Goal: Task Accomplishment & Management: Manage account settings

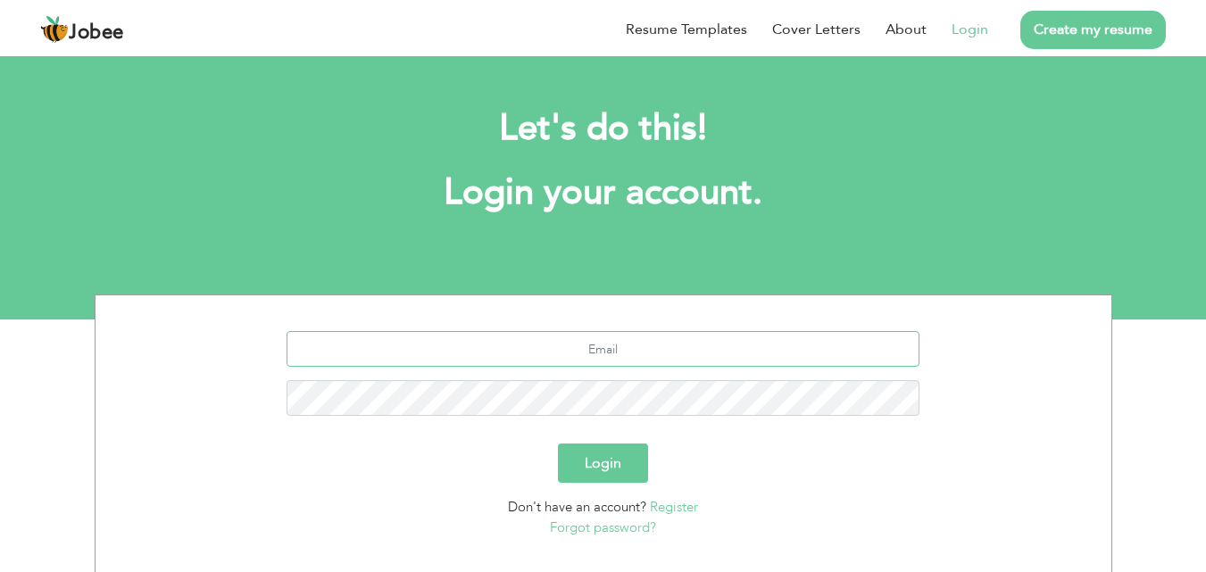
click at [601, 352] on input "text" at bounding box center [602, 349] width 633 height 36
type input "amjad5imgc@gmail.com"
click at [558, 443] on button "Login" at bounding box center [603, 462] width 90 height 39
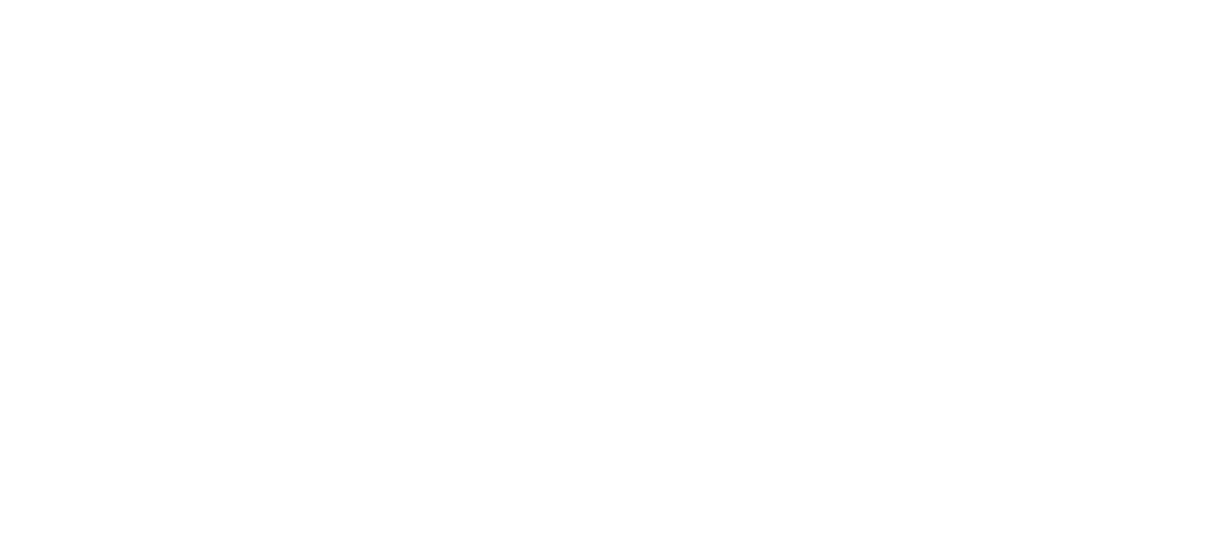
click at [0, 0] on link "{{profile}}" at bounding box center [0, 0] width 0 height 0
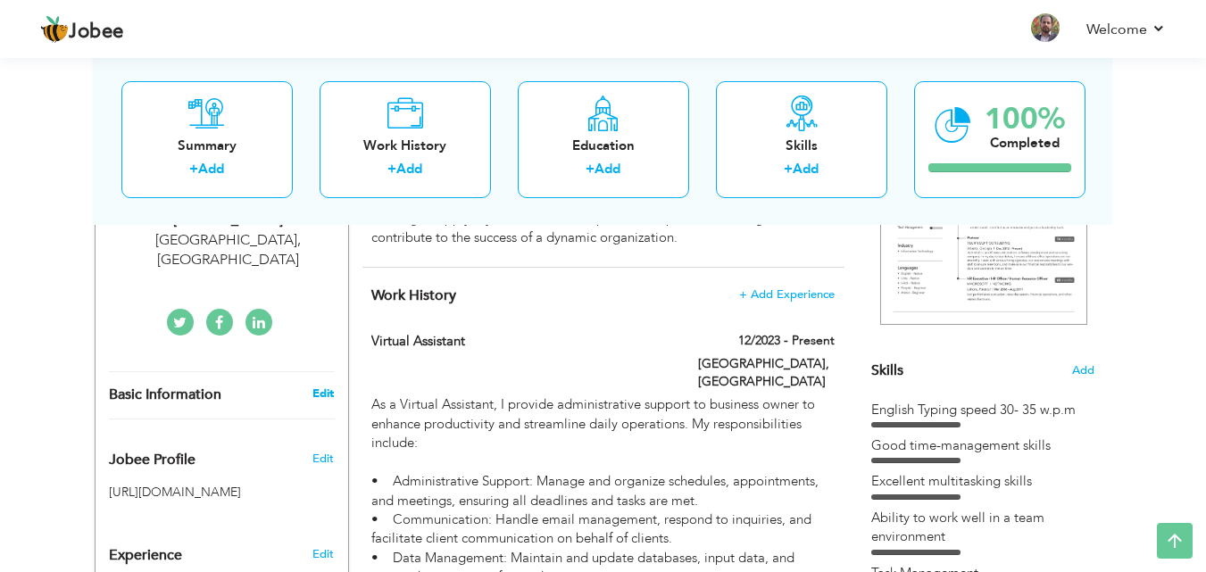
click at [329, 385] on link "Edit" at bounding box center [322, 393] width 21 height 16
type input "Muhammad"
type input "Amjad"
type input "+923347251264"
select select "number:166"
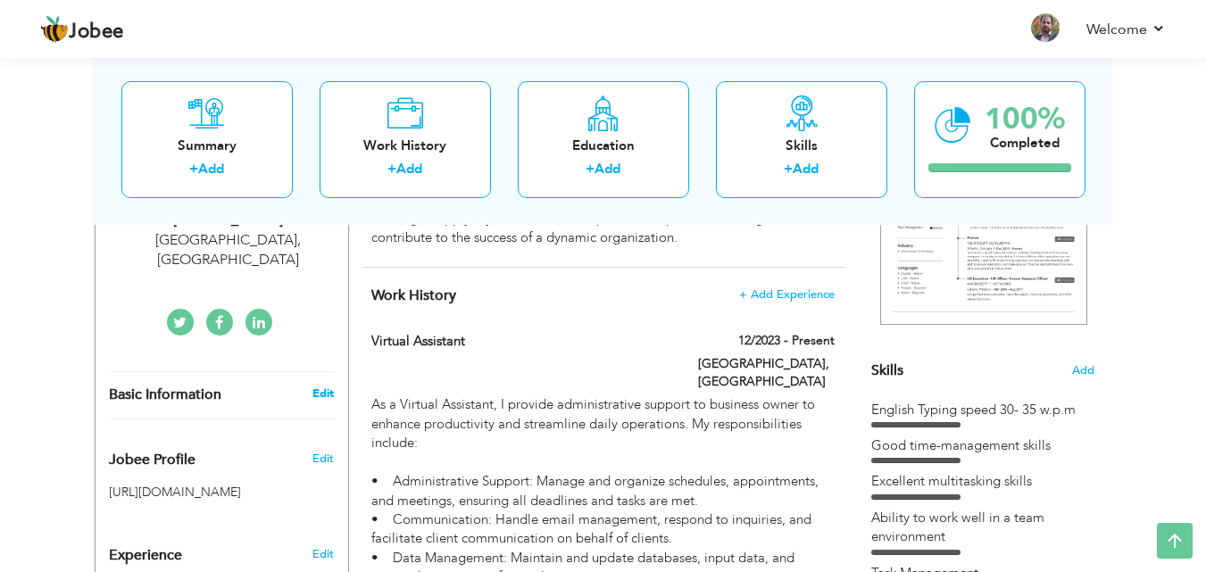
type input "Islamabad"
select select "number:15"
type input "www.linkedin.com/in/muhammad-amjad-4939aa240"
type input "https://www.facebook.com/muhammad.amjad.3110"
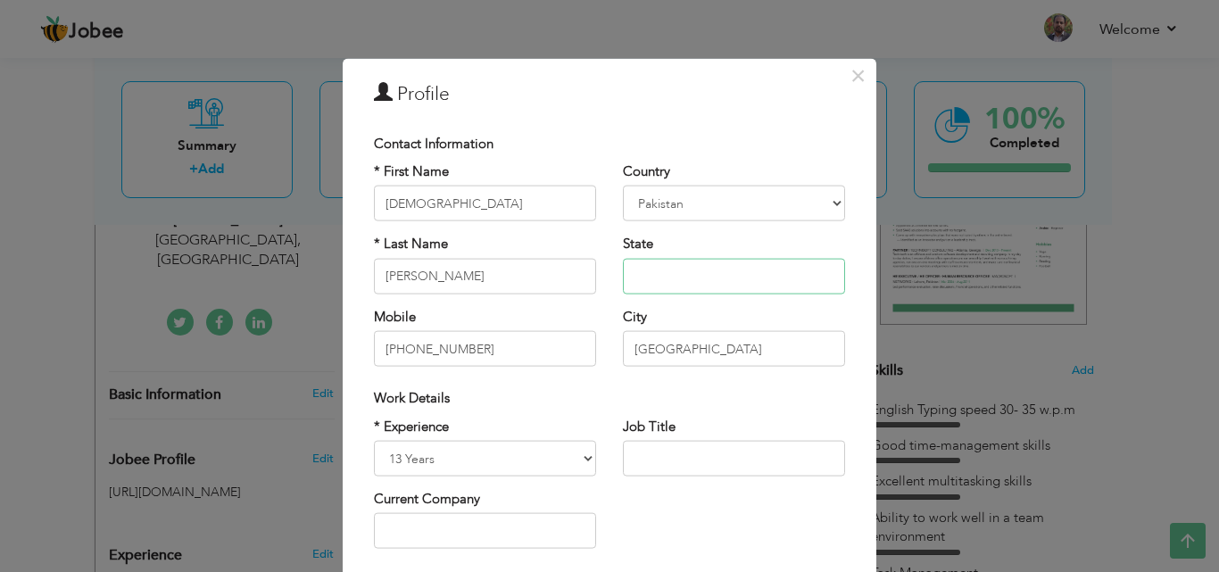
click at [686, 278] on input "text" at bounding box center [734, 276] width 222 height 36
type input "ICT"
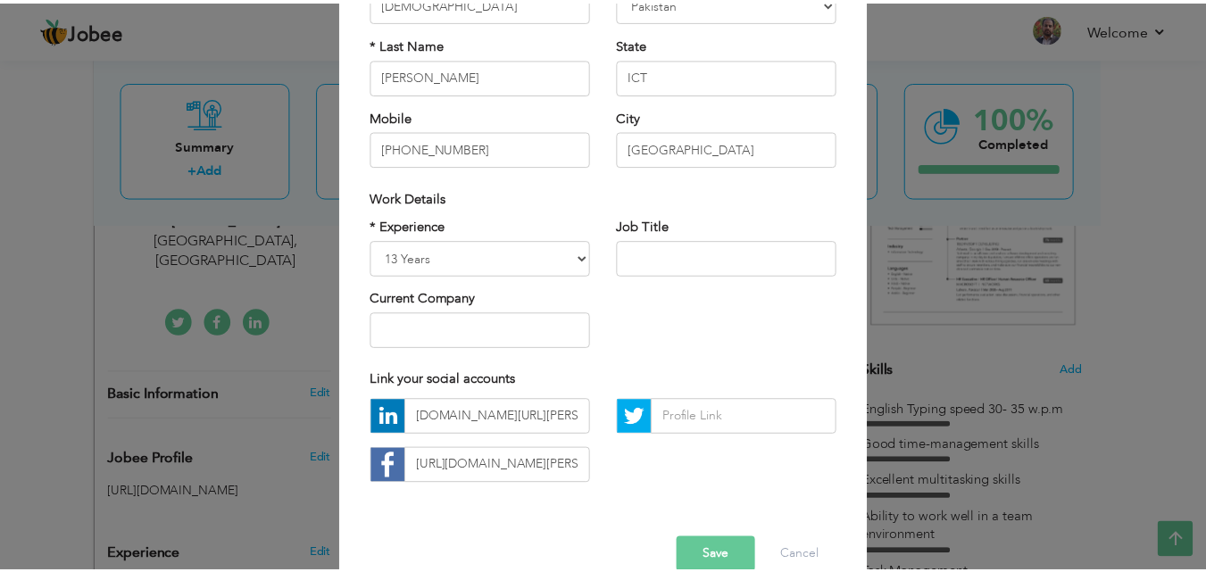
scroll to position [233, 0]
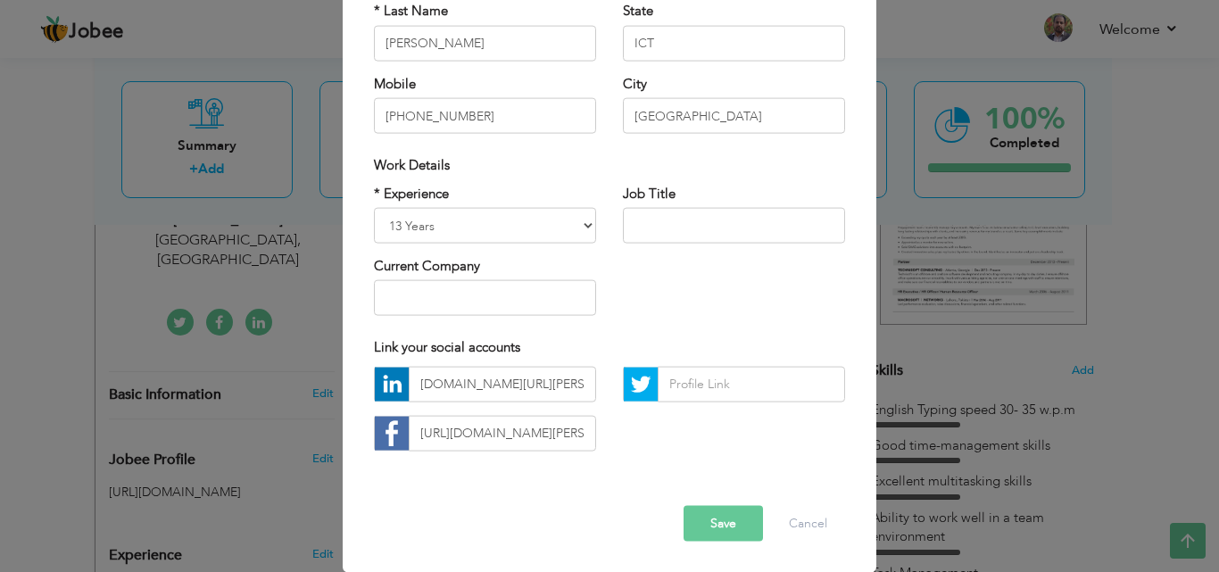
click at [728, 526] on button "Save" at bounding box center [723, 523] width 79 height 36
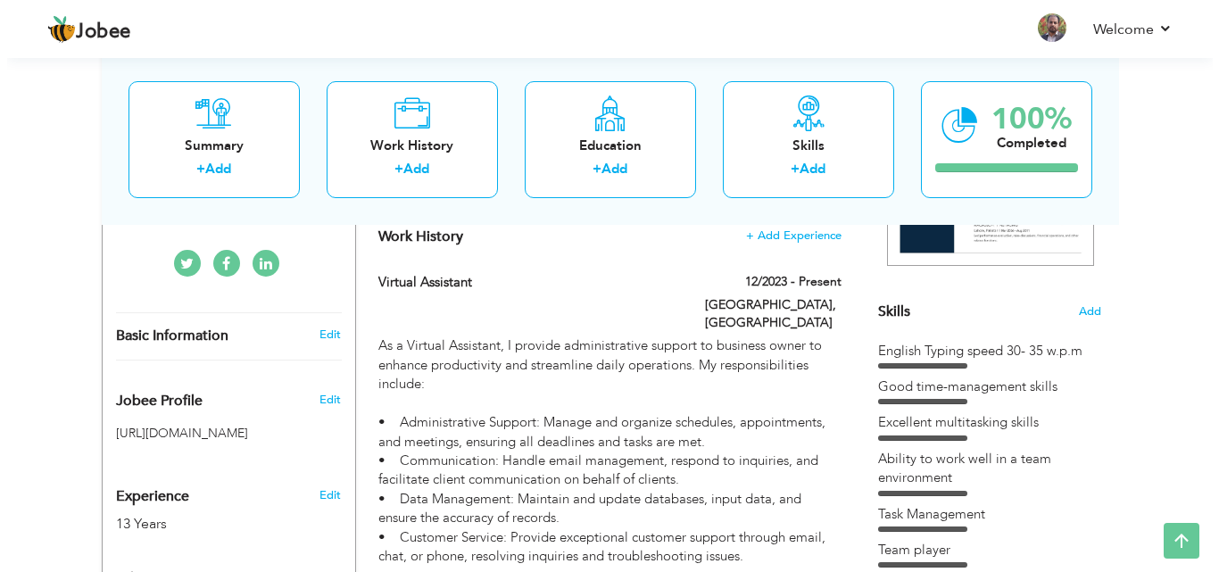
scroll to position [391, 0]
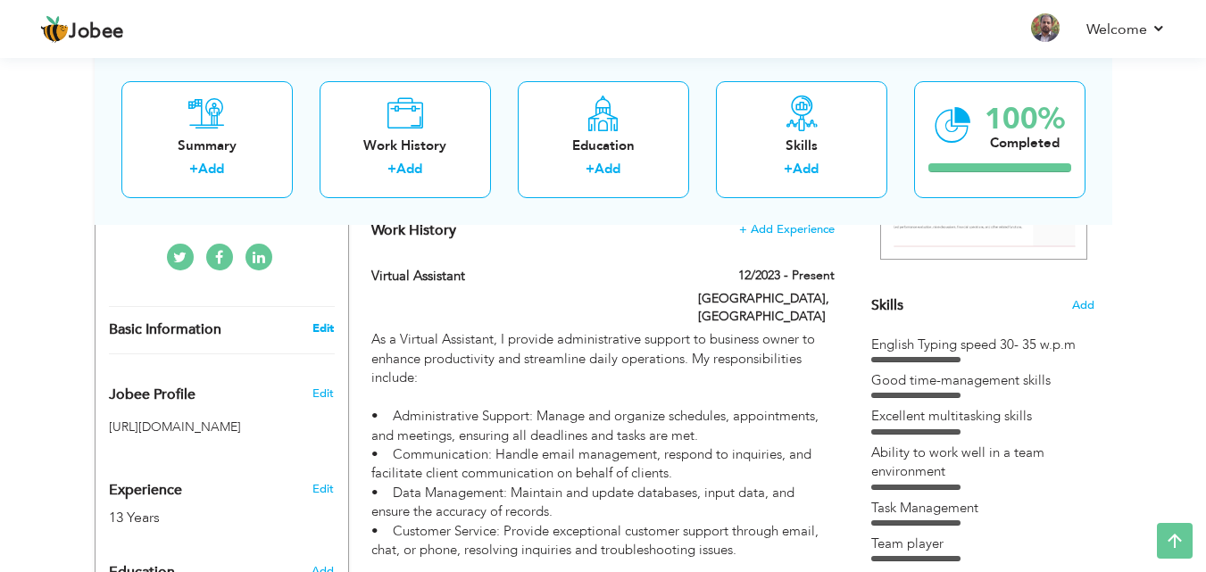
click at [325, 320] on link "Edit" at bounding box center [322, 328] width 21 height 16
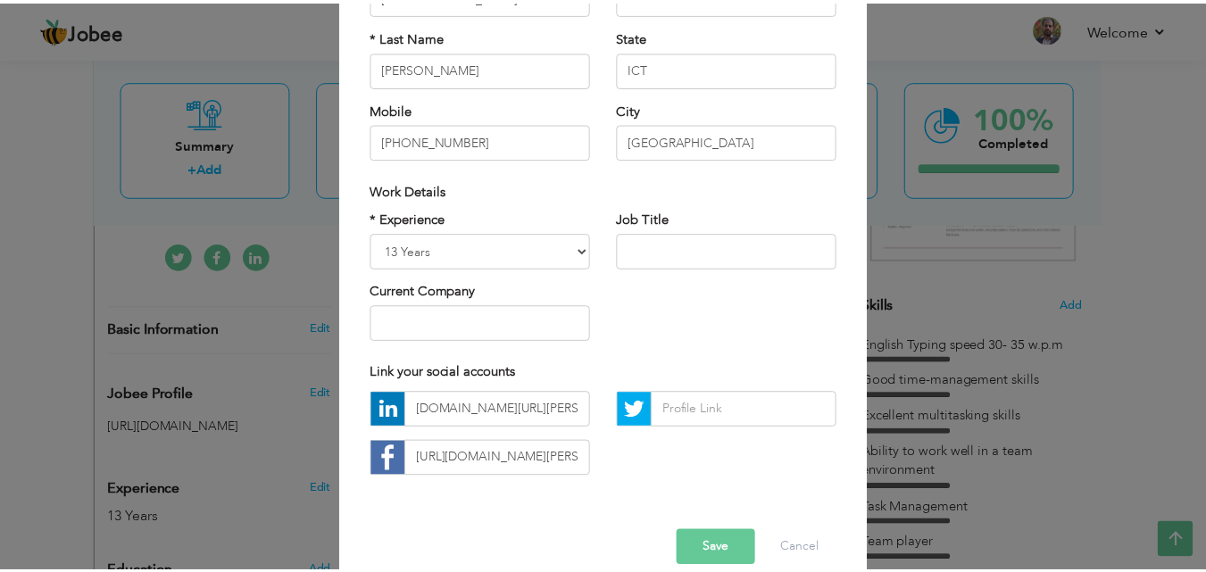
scroll to position [233, 0]
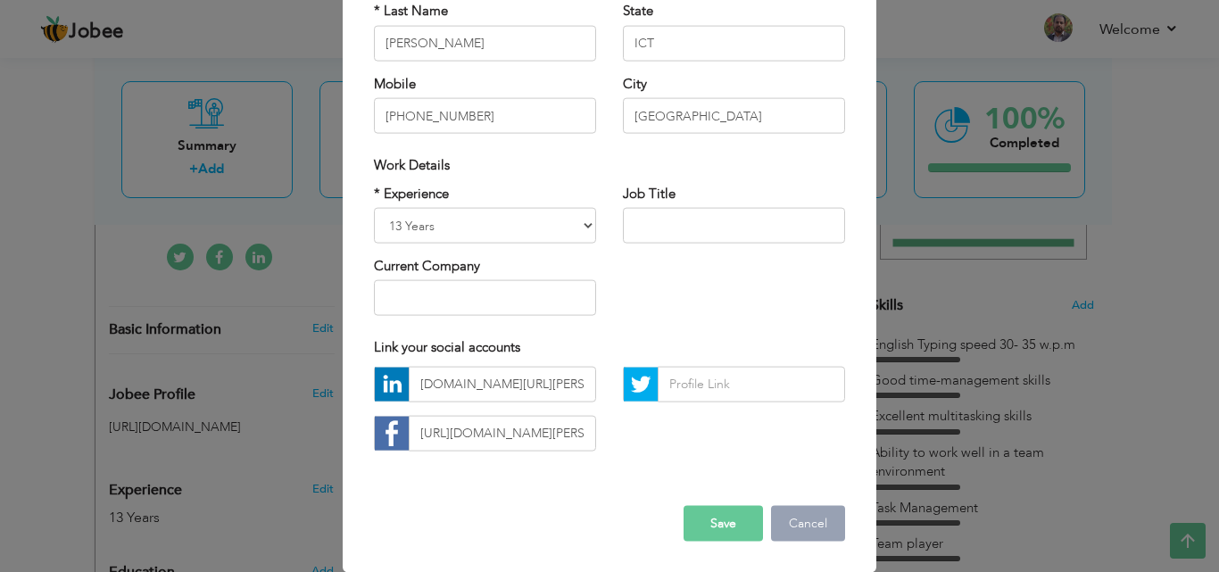
click at [791, 526] on button "Cancel" at bounding box center [808, 523] width 74 height 36
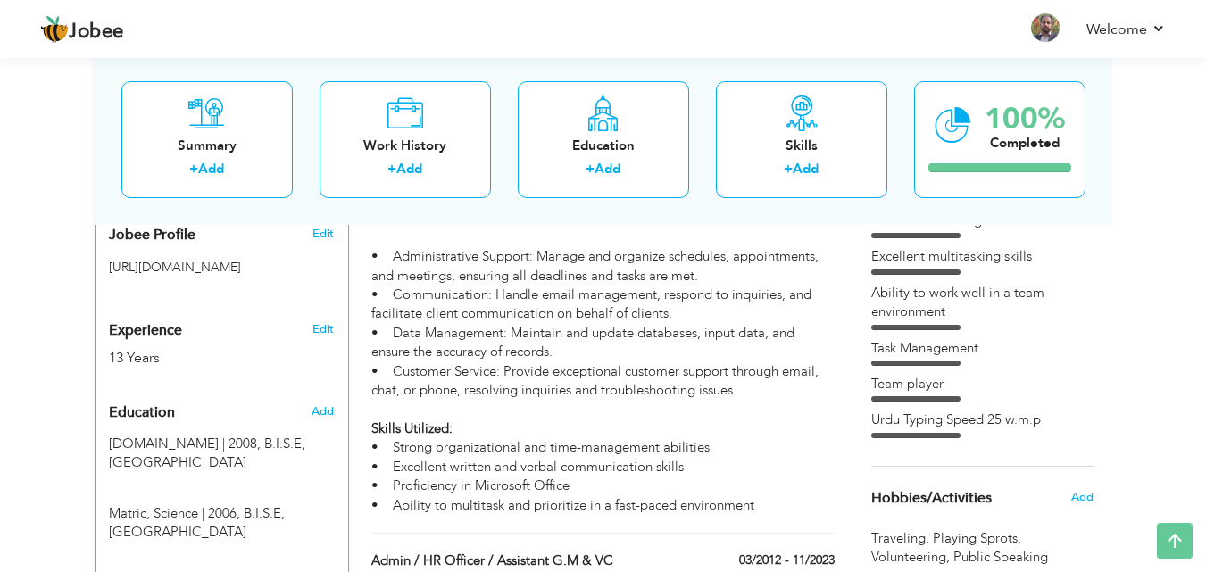
scroll to position [0, 0]
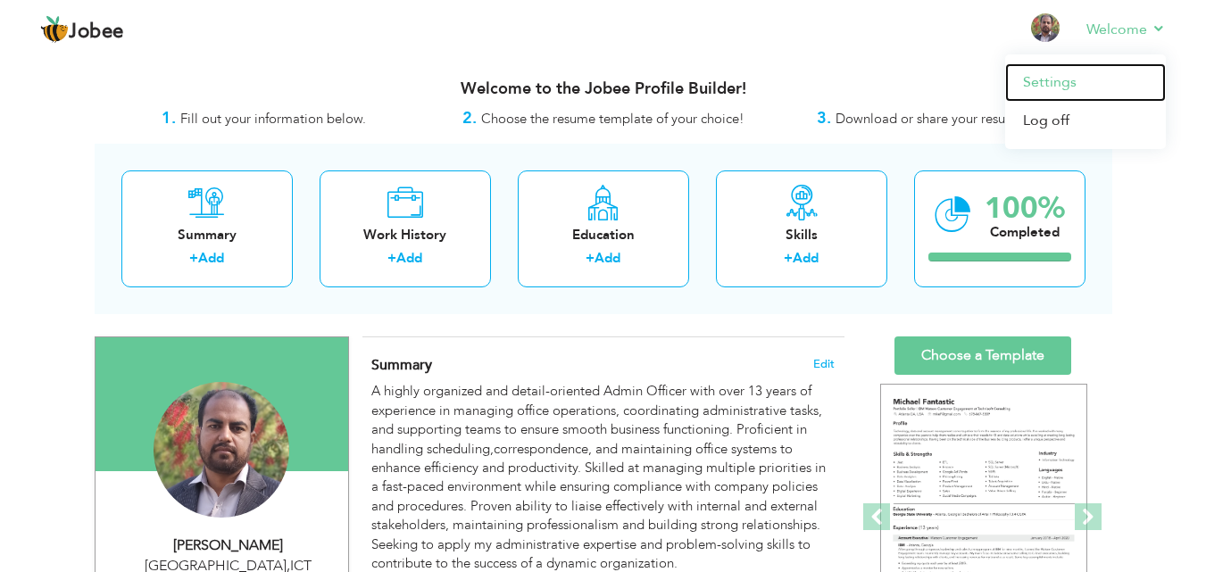
click at [1048, 84] on link "Settings" at bounding box center [1085, 82] width 161 height 38
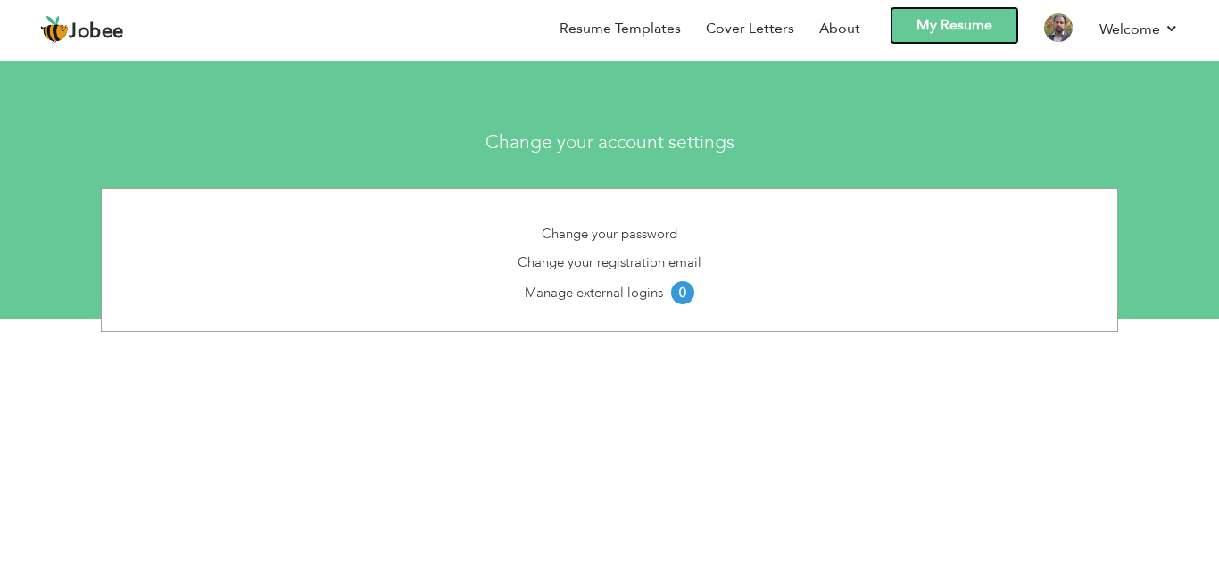
click at [977, 34] on link "My Resume" at bounding box center [954, 25] width 129 height 38
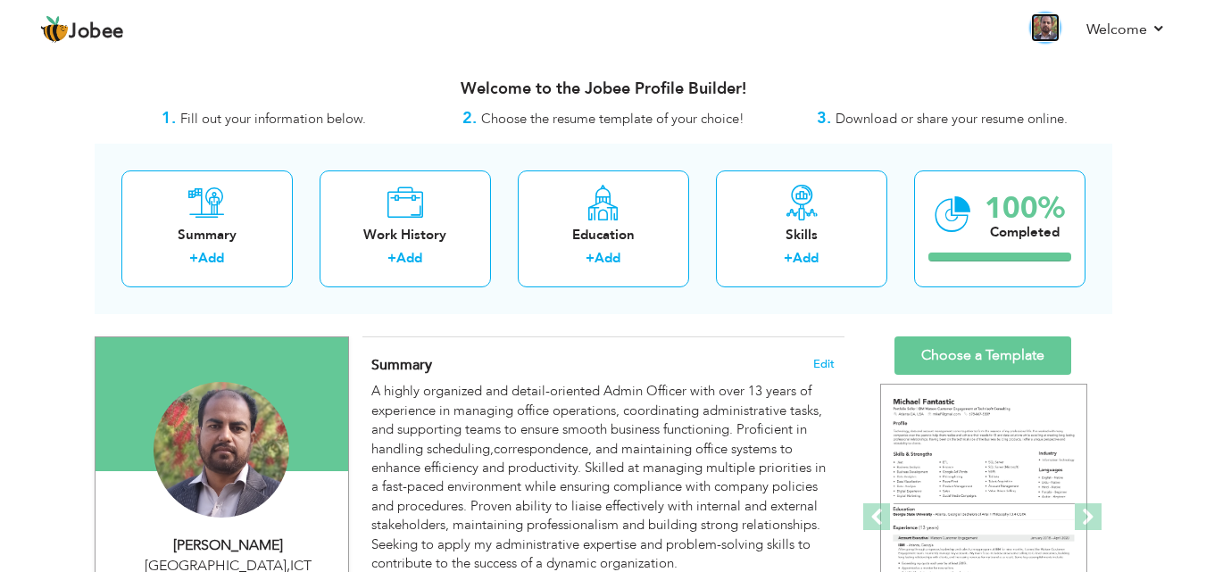
click at [1047, 31] on img at bounding box center [1045, 27] width 29 height 29
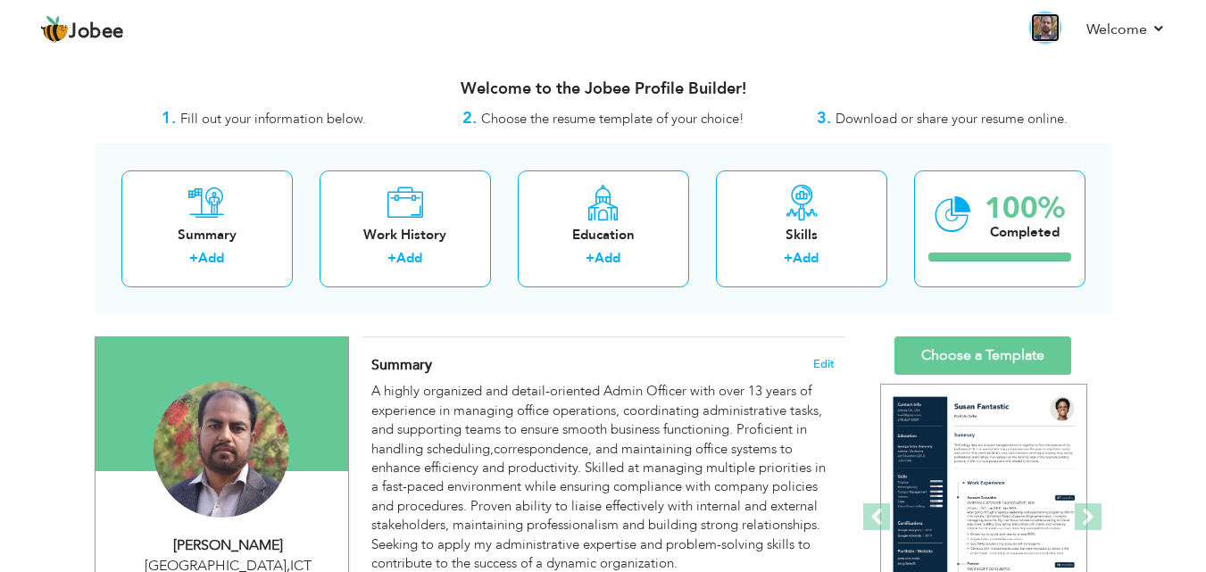
click at [1048, 24] on img at bounding box center [1045, 27] width 29 height 29
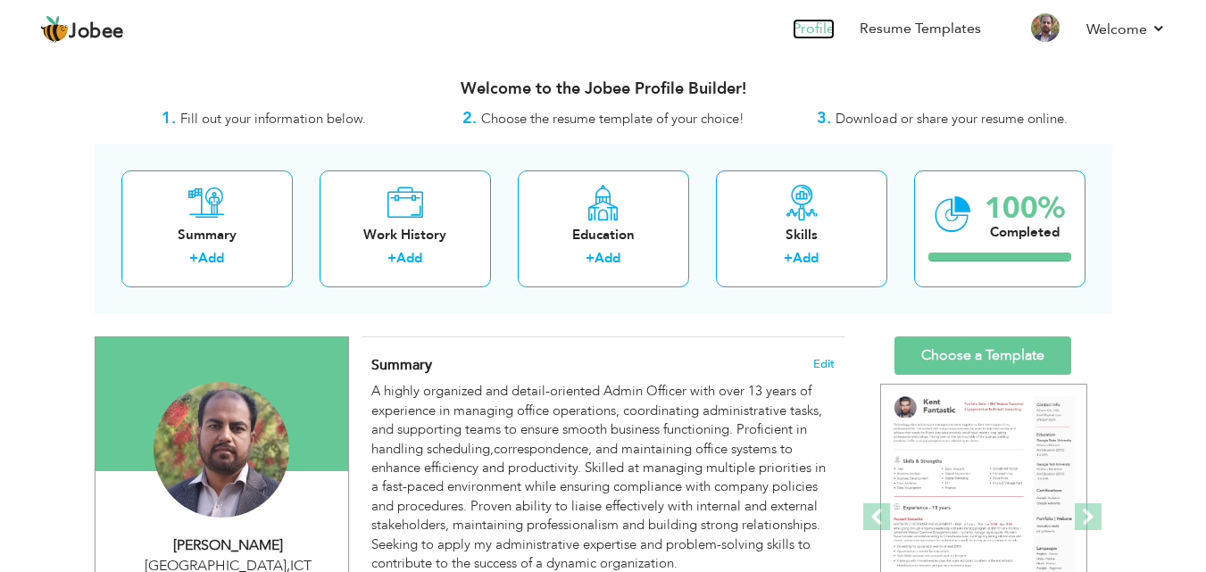
click at [809, 25] on link "Profile" at bounding box center [813, 29] width 42 height 21
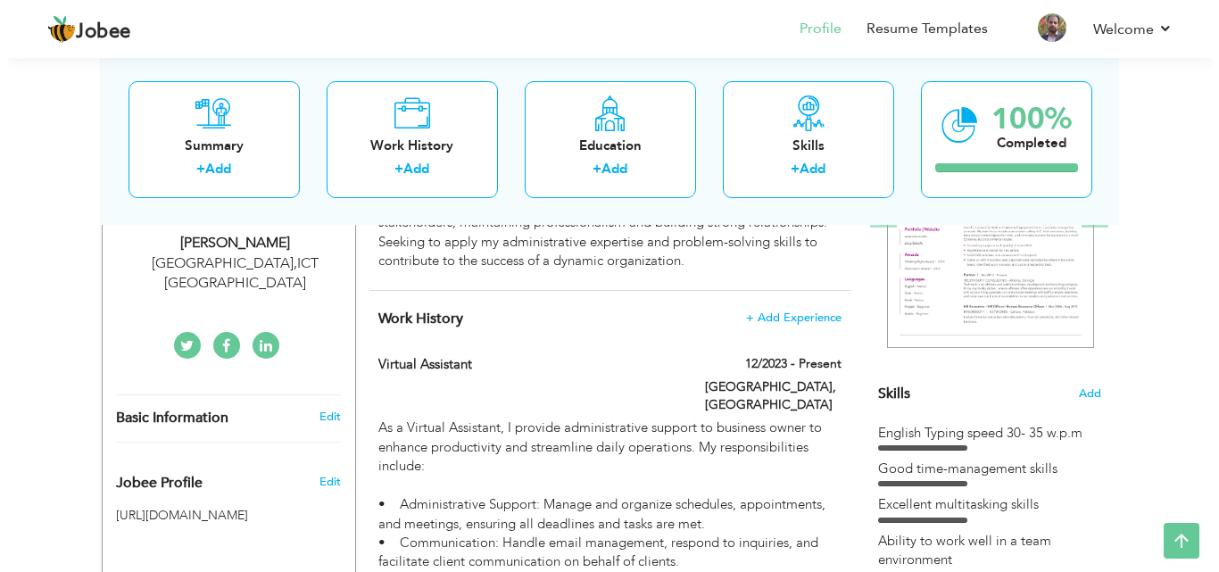
scroll to position [309, 0]
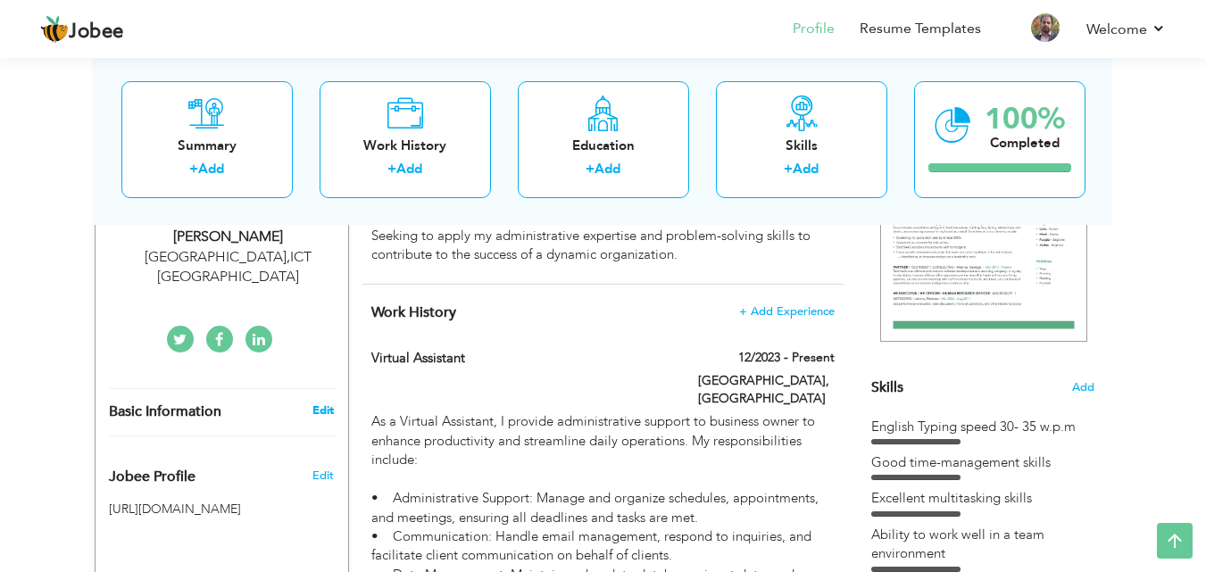
click at [323, 402] on link "Edit" at bounding box center [322, 410] width 21 height 16
type input "Muhammad"
type input "Amjad"
type input "+923347251264"
select select "number:166"
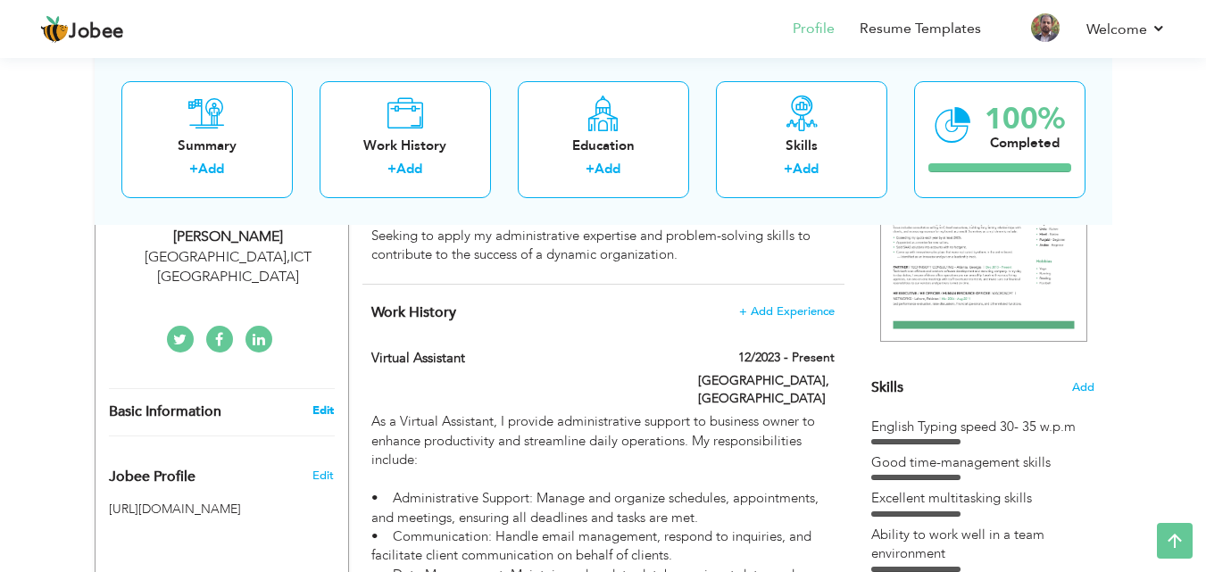
type input "ICT"
type input "[GEOGRAPHIC_DATA]"
select select "number:15"
type input "www.linkedin.com/in/muhammad-amjad-4939aa240"
type input "https://www.facebook.com/muhammad.amjad.3110"
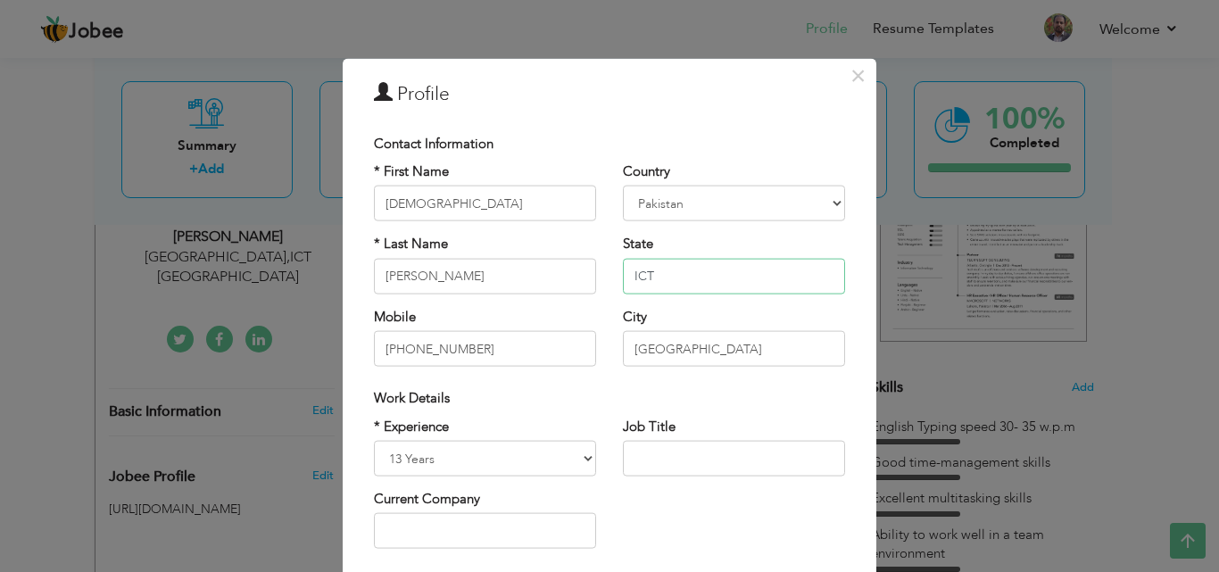
click at [658, 278] on input "ICT" at bounding box center [734, 276] width 222 height 36
type input "I"
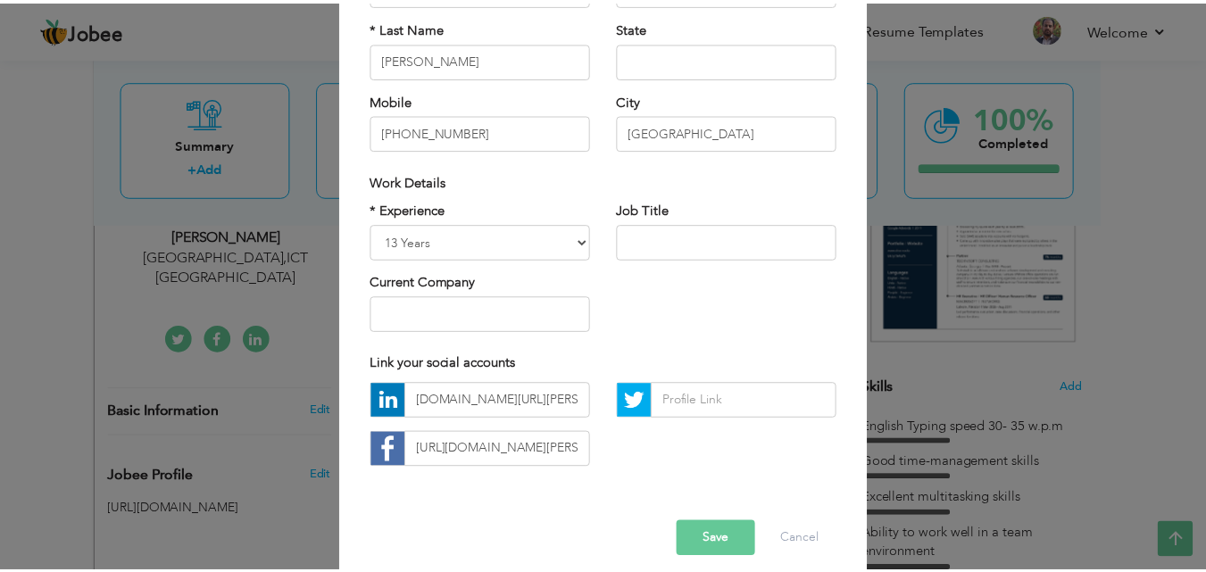
scroll to position [233, 0]
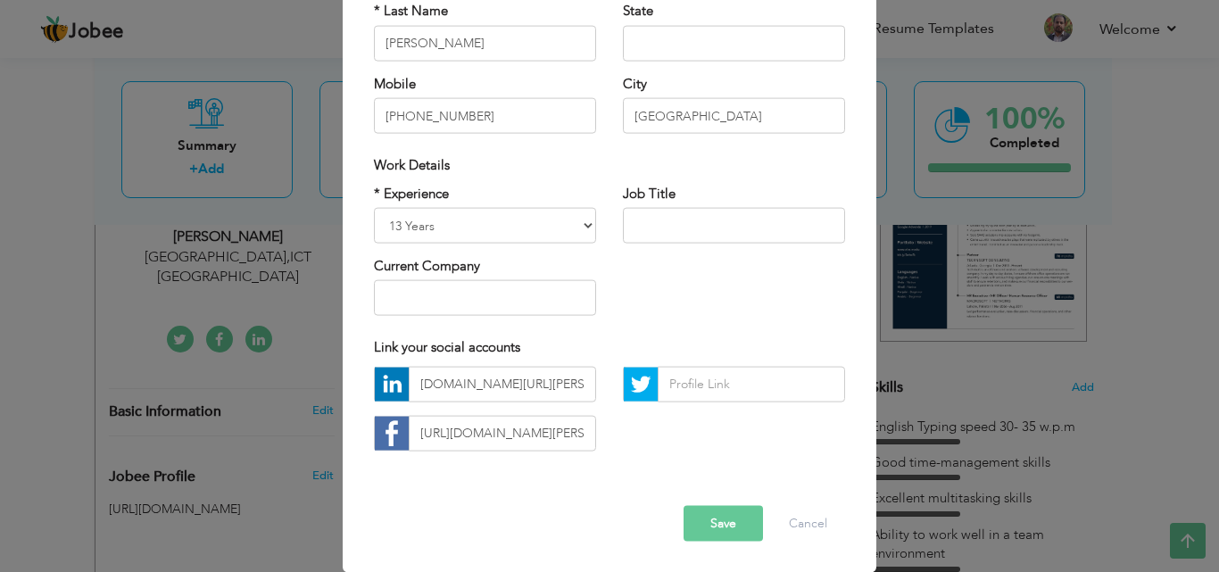
click at [729, 515] on button "Save" at bounding box center [723, 523] width 79 height 36
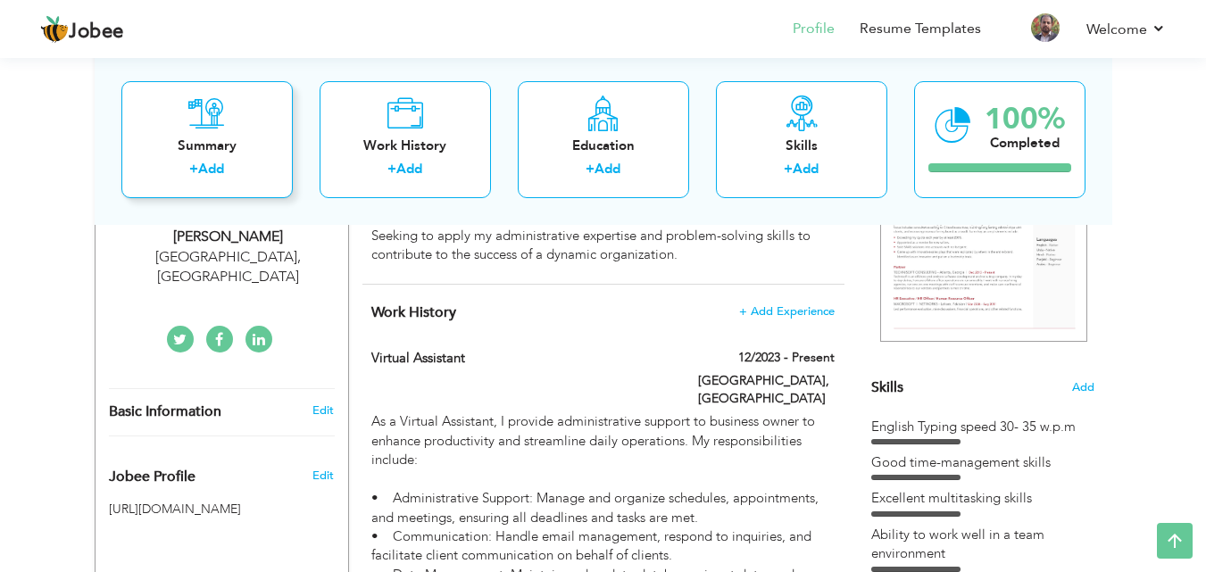
click at [206, 167] on link "Add" at bounding box center [211, 169] width 26 height 18
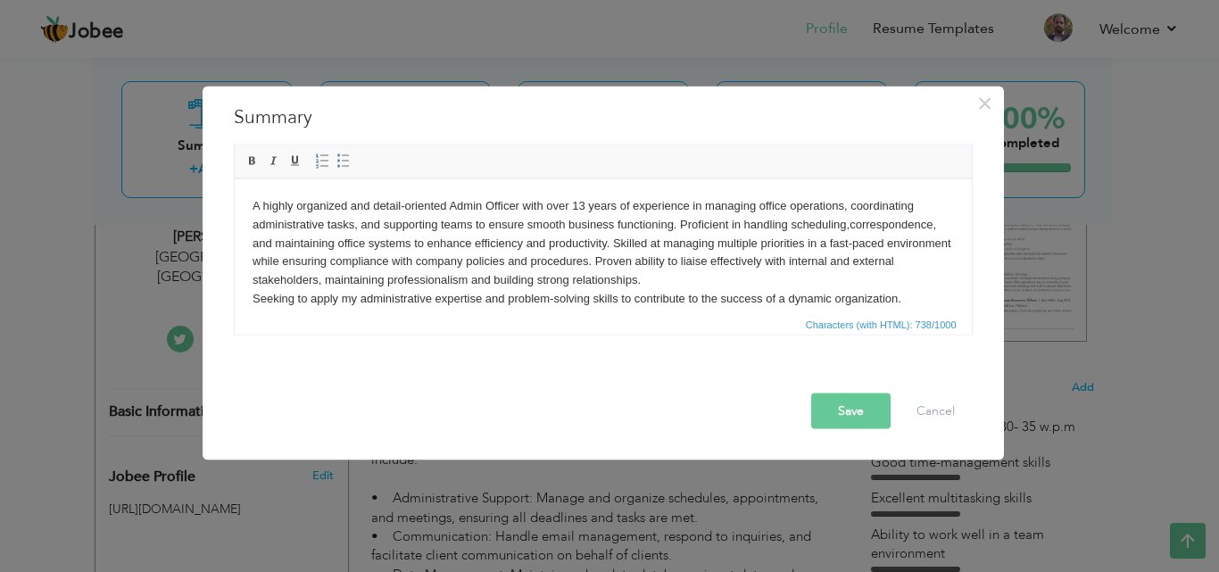
click at [875, 412] on button "Save" at bounding box center [850, 411] width 79 height 36
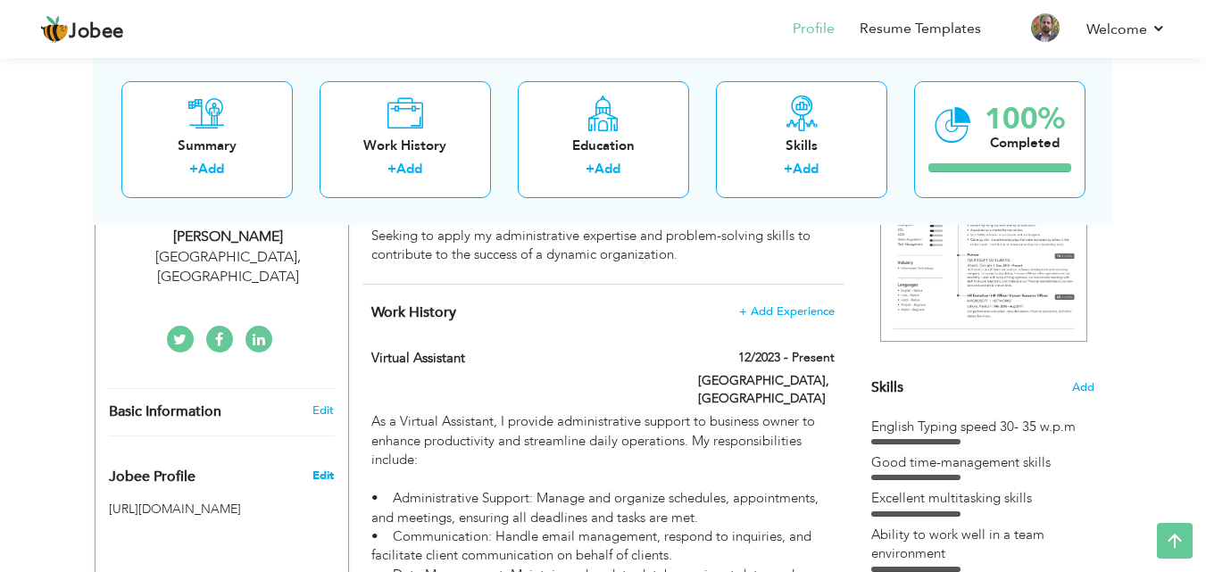
click at [325, 468] on span "Edit" at bounding box center [322, 476] width 21 height 16
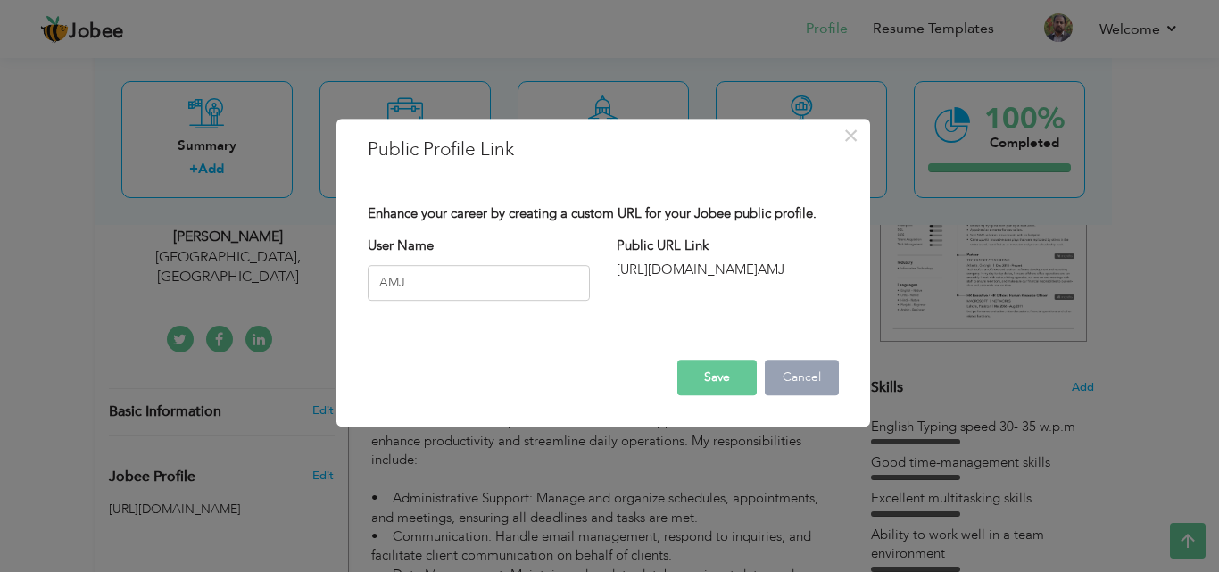
click at [817, 373] on button "Cancel" at bounding box center [802, 378] width 74 height 36
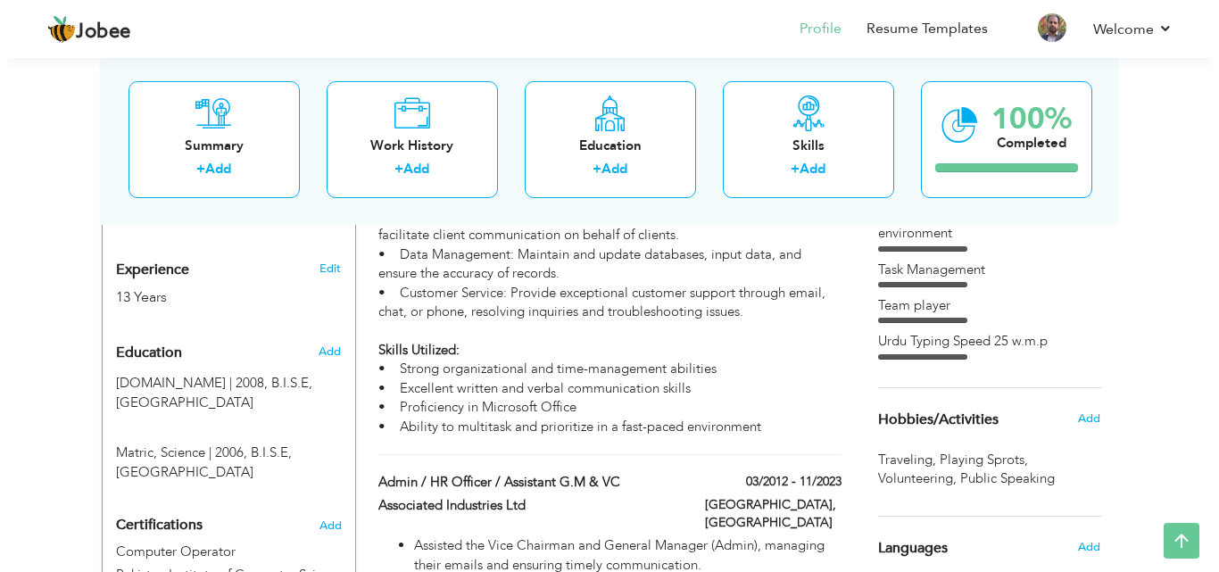
scroll to position [587, 0]
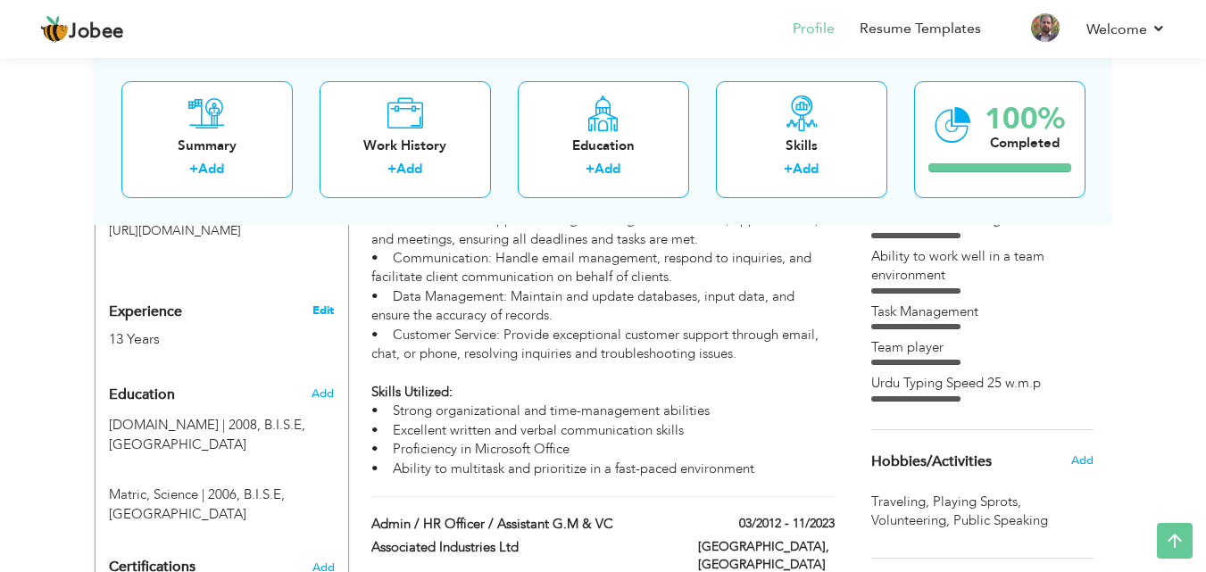
click at [326, 302] on link "Edit" at bounding box center [322, 310] width 21 height 16
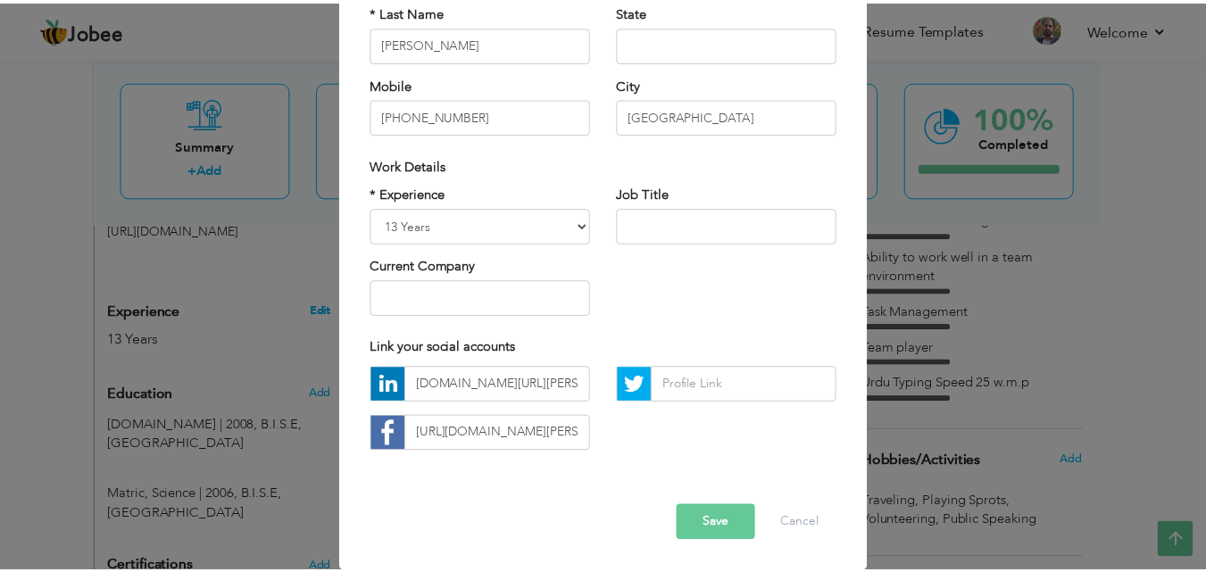
scroll to position [0, 0]
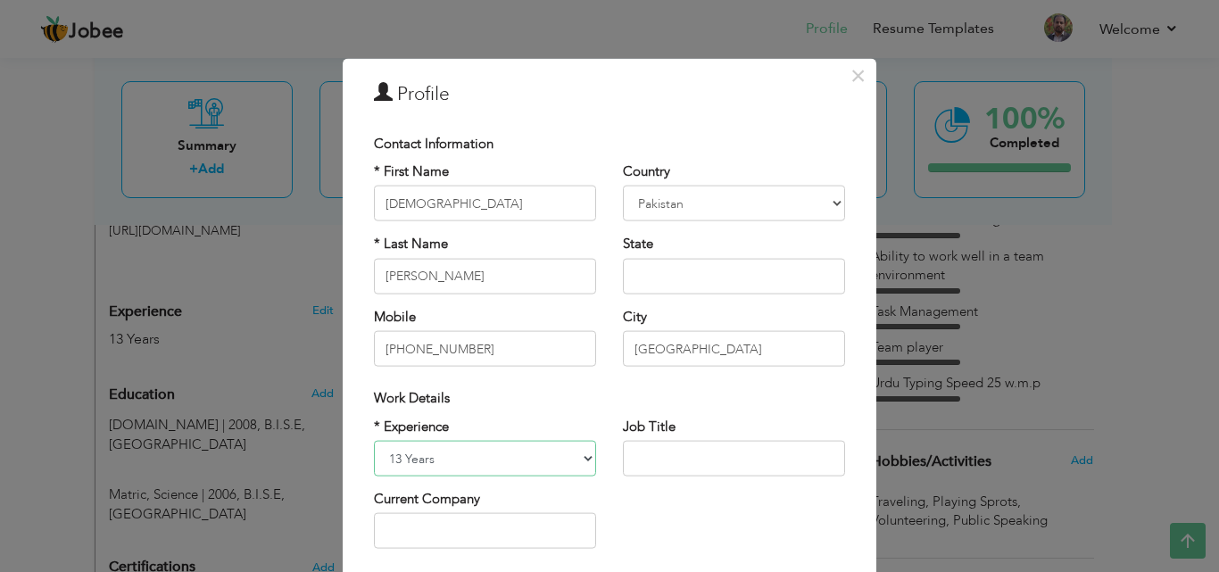
click at [544, 460] on select "Entry Level Less than 1 Year 1 Year 2 Years 3 Years 4 Years 5 Years 6 Years 7 Y…" at bounding box center [485, 459] width 222 height 36
click at [851, 75] on span "×" at bounding box center [857, 75] width 15 height 32
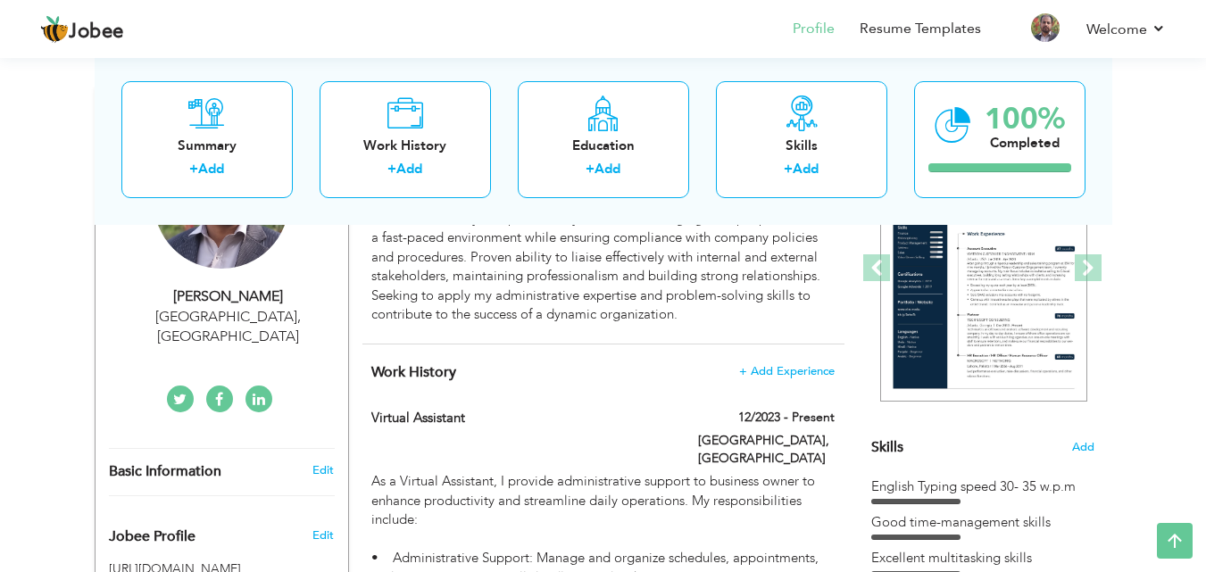
scroll to position [244, 0]
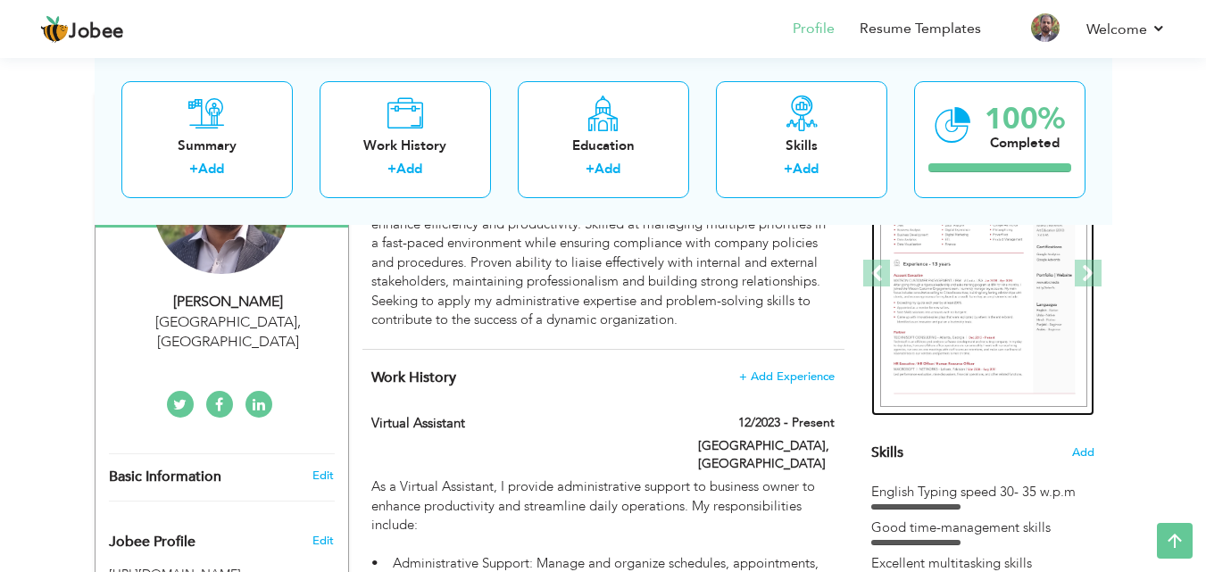
click at [984, 285] on div at bounding box center [871, 274] width 2784 height 286
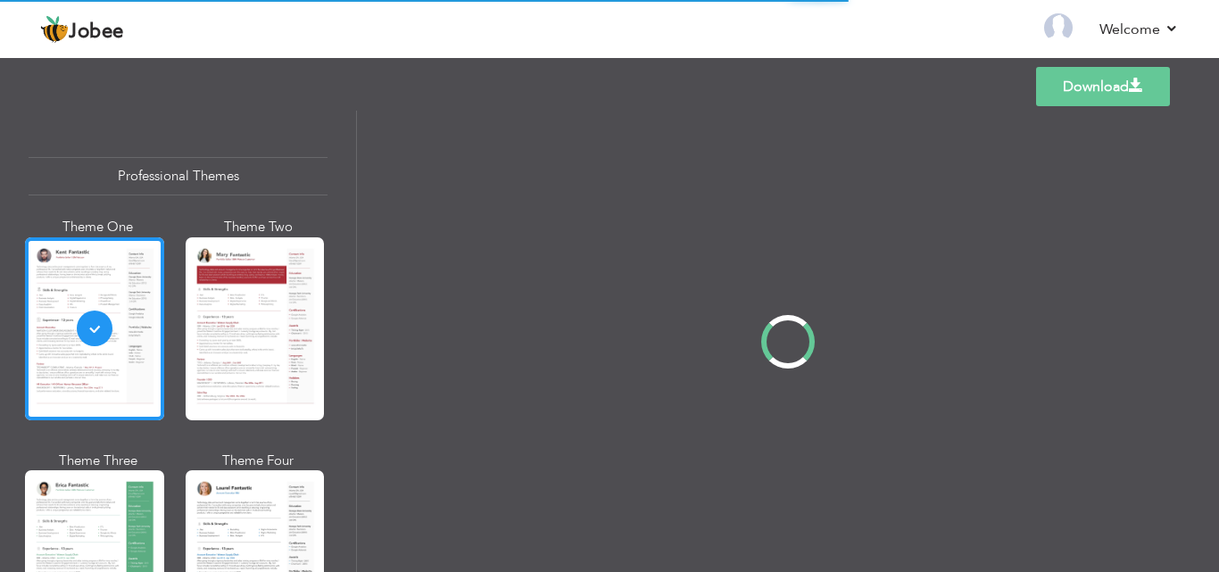
drag, startPoint x: 353, startPoint y: 138, endPoint x: 354, endPoint y: 154, distance: 16.1
click at [354, 154] on div "Professional Themes Theme One Theme Two Theme Three Theme Four" at bounding box center [609, 341] width 1219 height 461
click at [352, 157] on div "Professional Themes Theme One Theme Two Theme Three Theme Four" at bounding box center [609, 341] width 1219 height 461
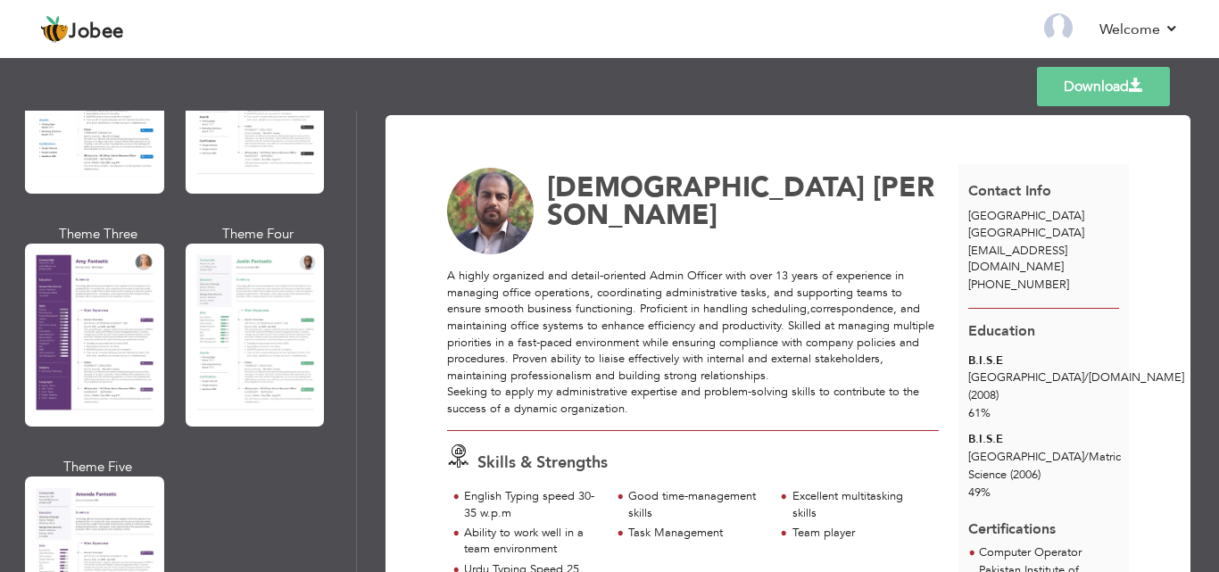
scroll to position [1529, 0]
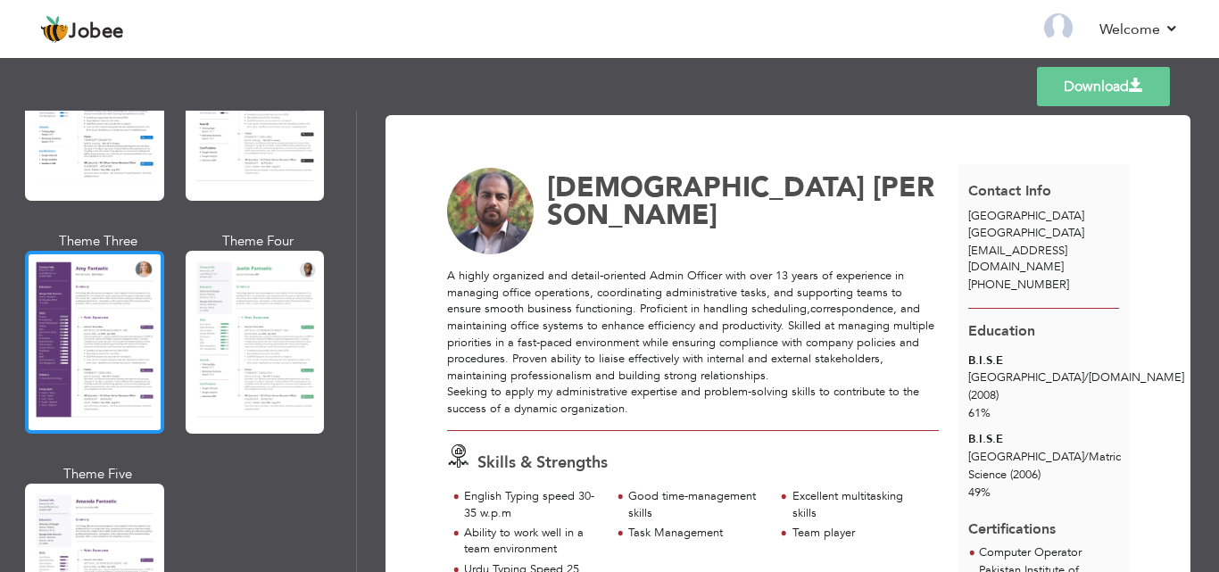
click at [98, 349] on div at bounding box center [94, 342] width 139 height 183
click at [116, 313] on div at bounding box center [94, 342] width 139 height 183
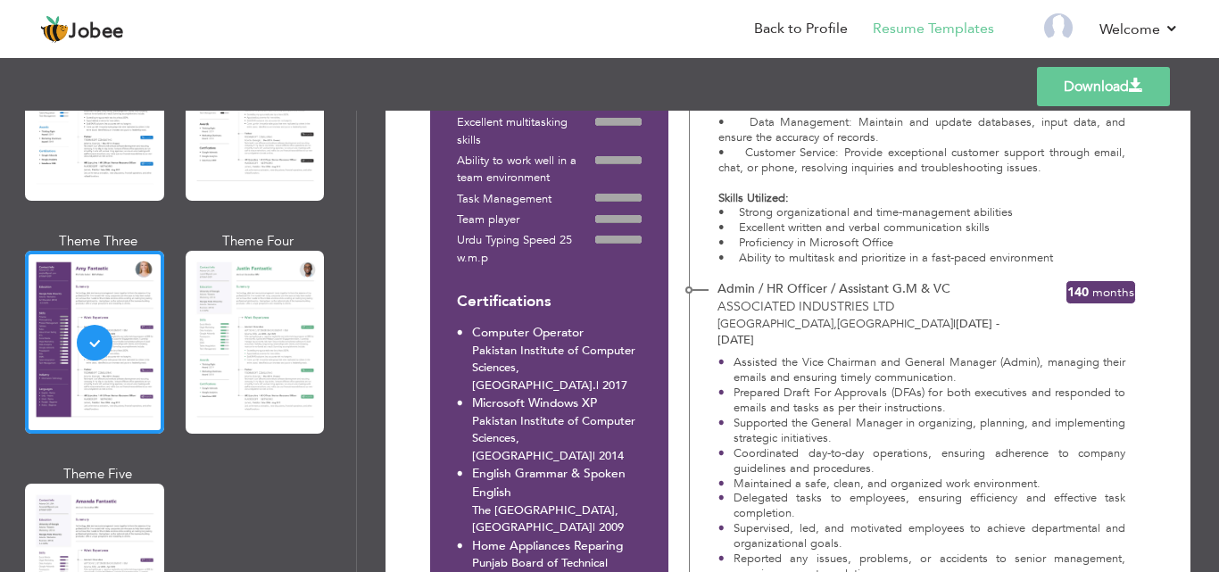
scroll to position [0, 0]
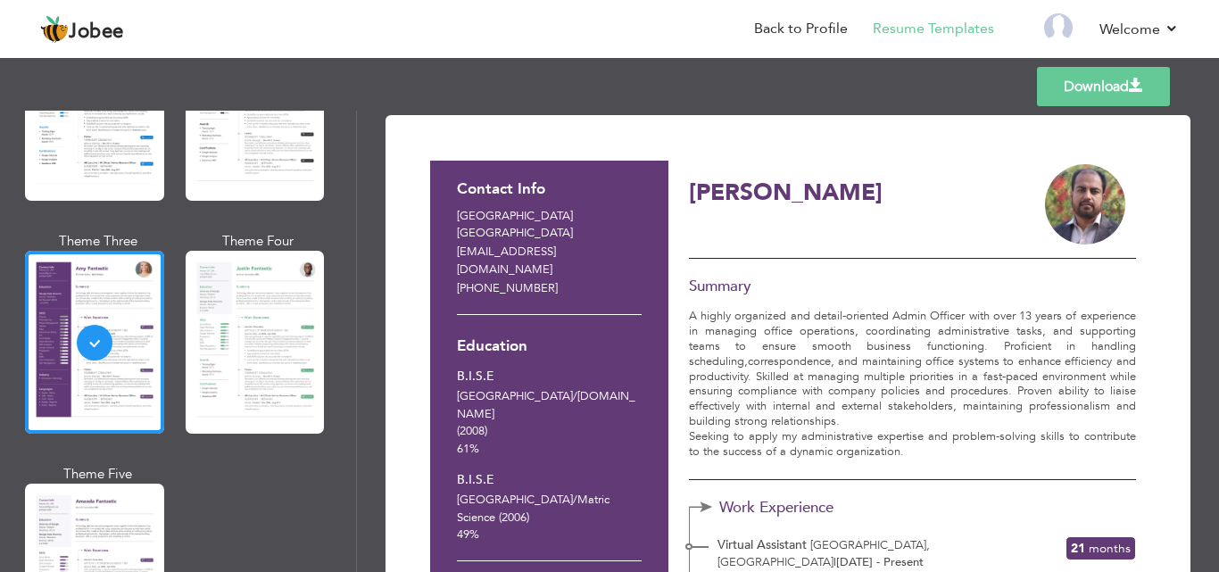
click at [1128, 84] on link "Download" at bounding box center [1103, 86] width 133 height 39
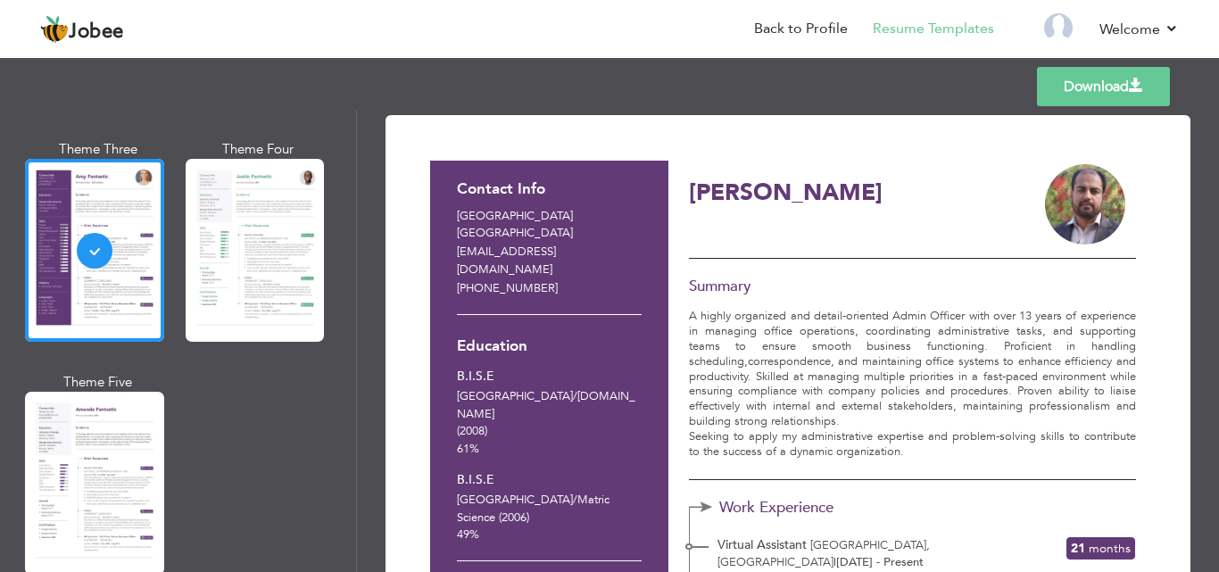
scroll to position [1697, 0]
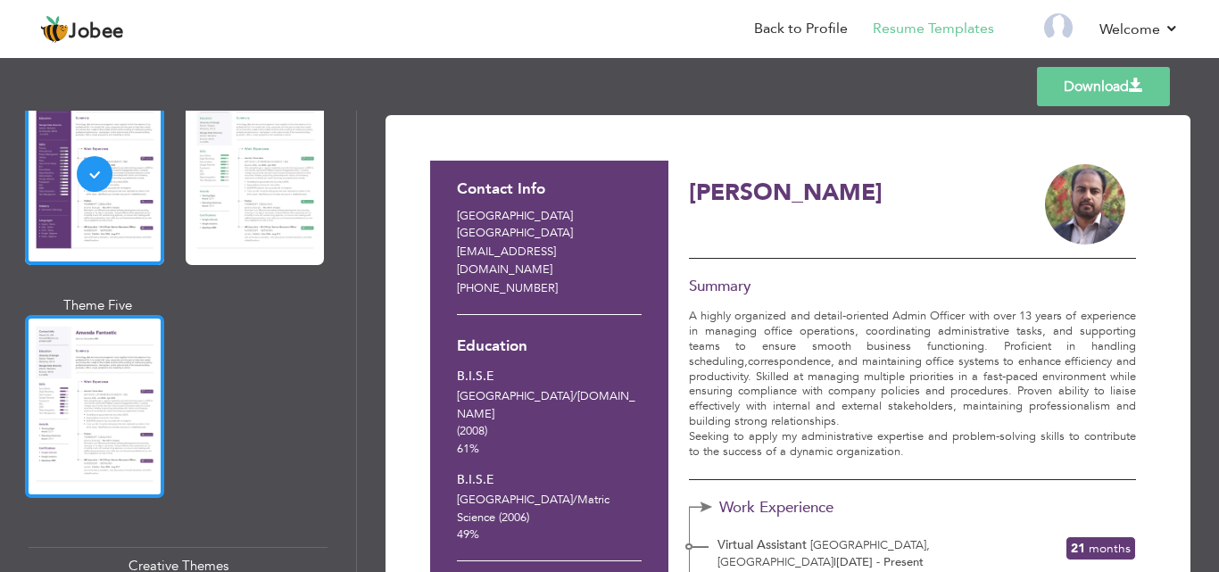
click at [79, 378] on div at bounding box center [94, 406] width 139 height 183
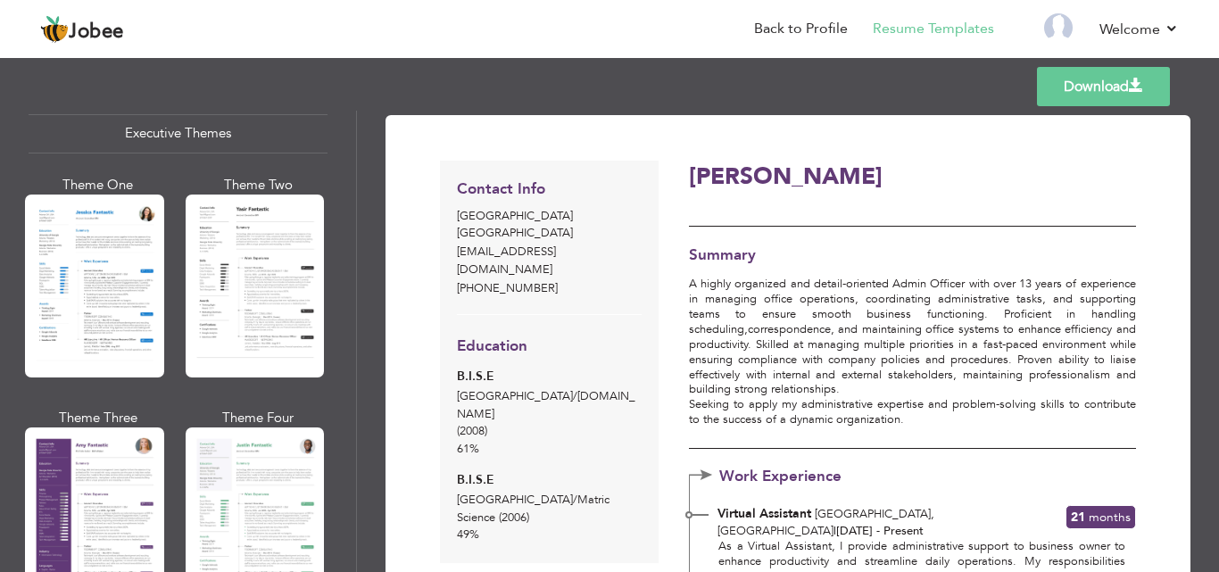
scroll to position [1317, 0]
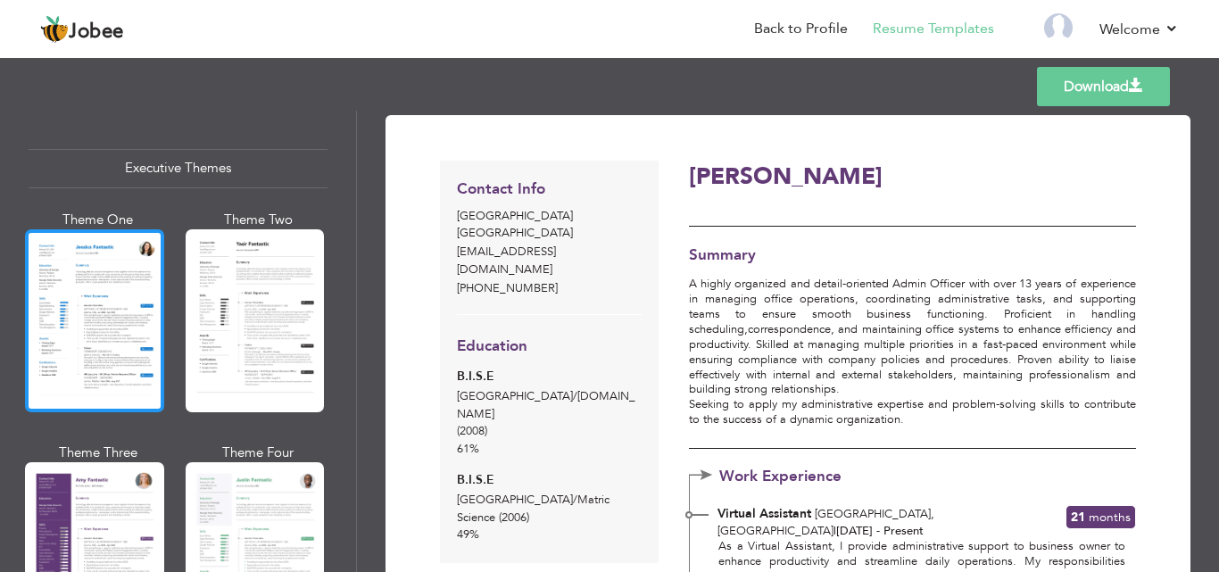
click at [128, 337] on div at bounding box center [94, 320] width 139 height 183
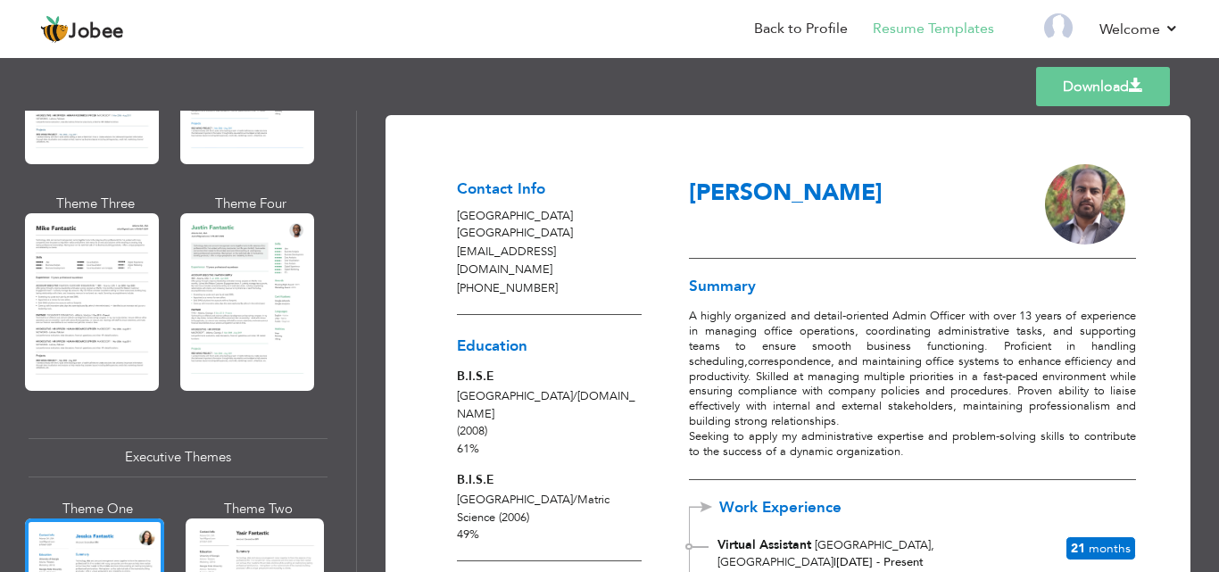
scroll to position [1006, 0]
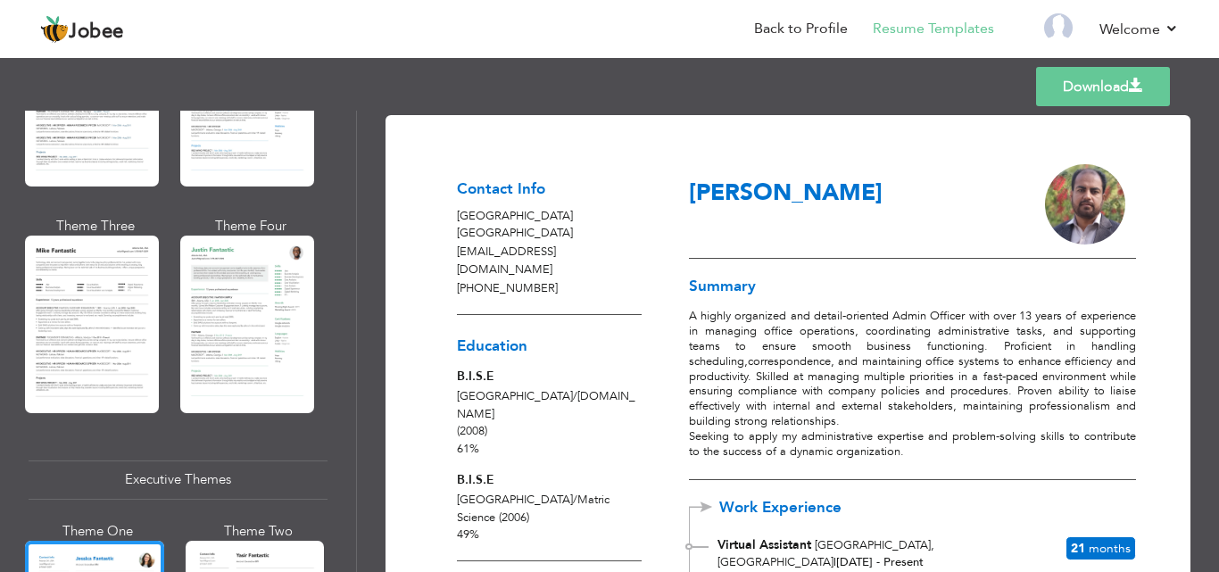
click at [1073, 280] on h3 "Summary" at bounding box center [912, 286] width 447 height 17
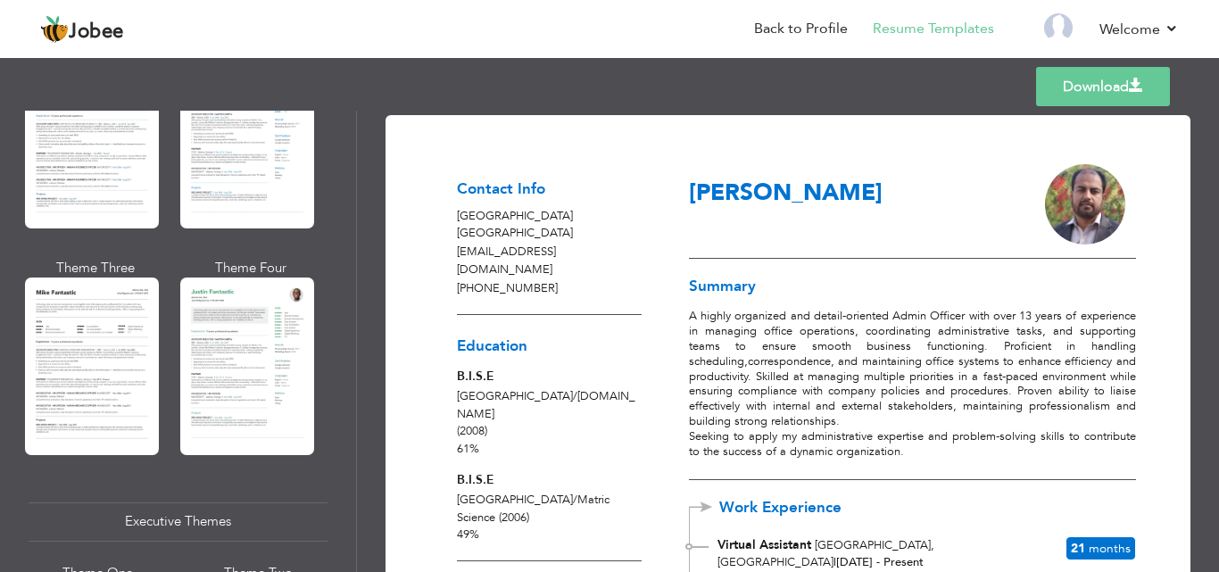
scroll to position [949, 0]
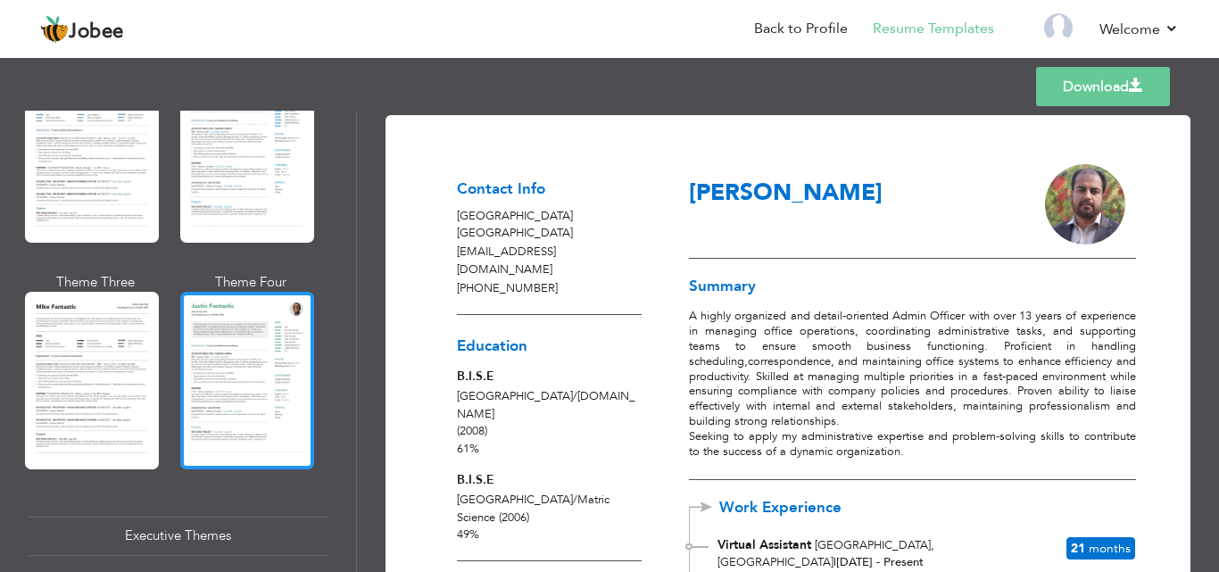
click at [253, 367] on div at bounding box center [247, 380] width 134 height 177
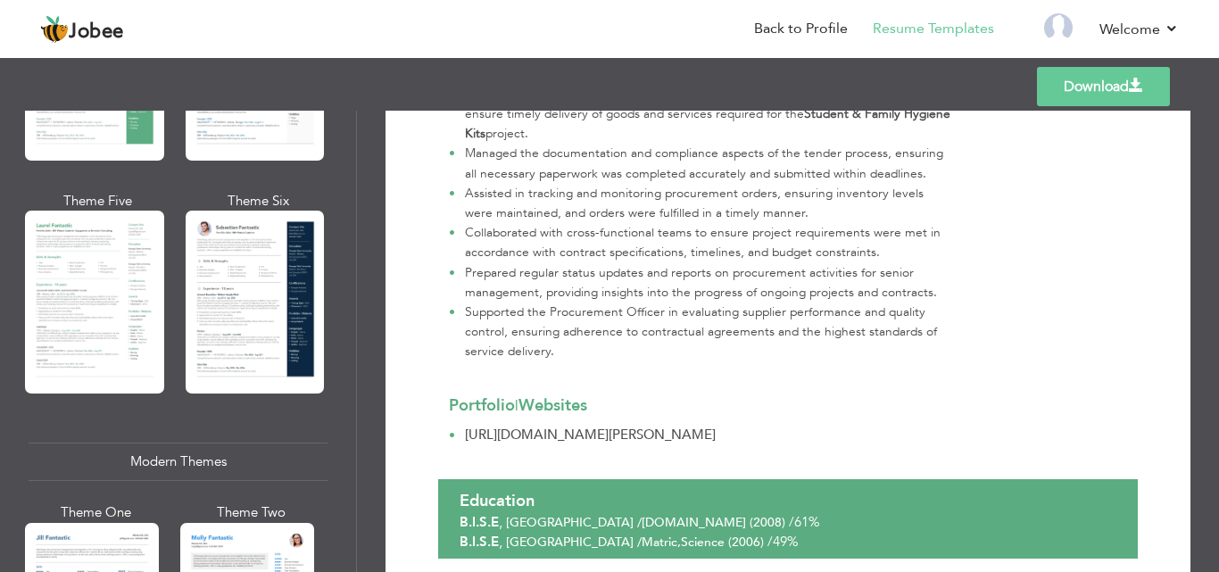
scroll to position [458, 0]
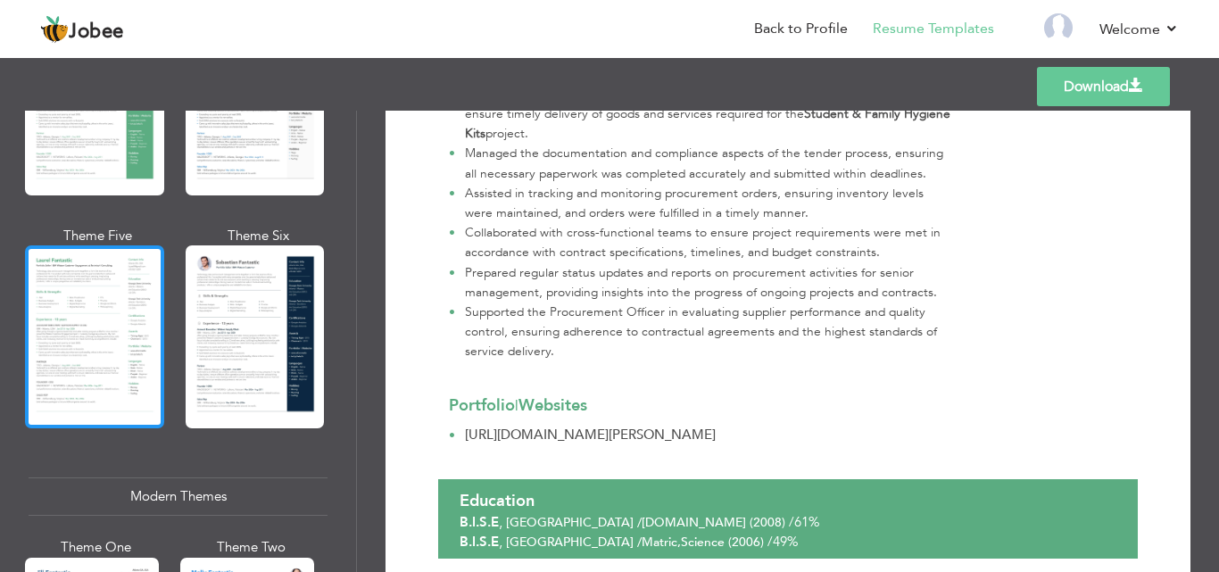
click at [96, 326] on div at bounding box center [94, 336] width 139 height 183
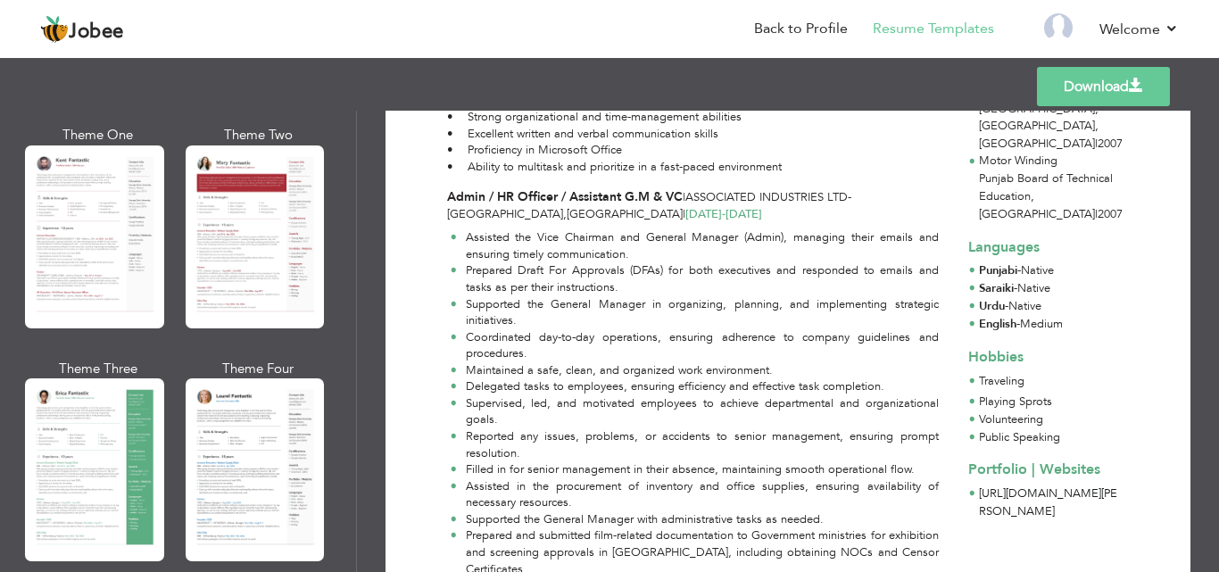
scroll to position [70, 0]
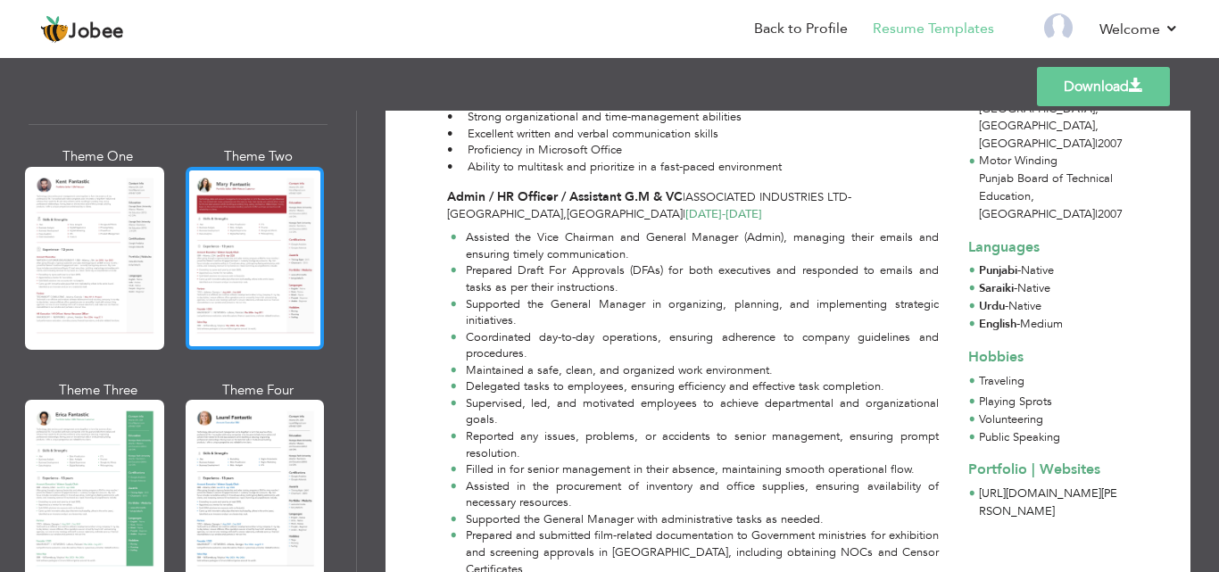
click at [233, 287] on div at bounding box center [255, 258] width 139 height 183
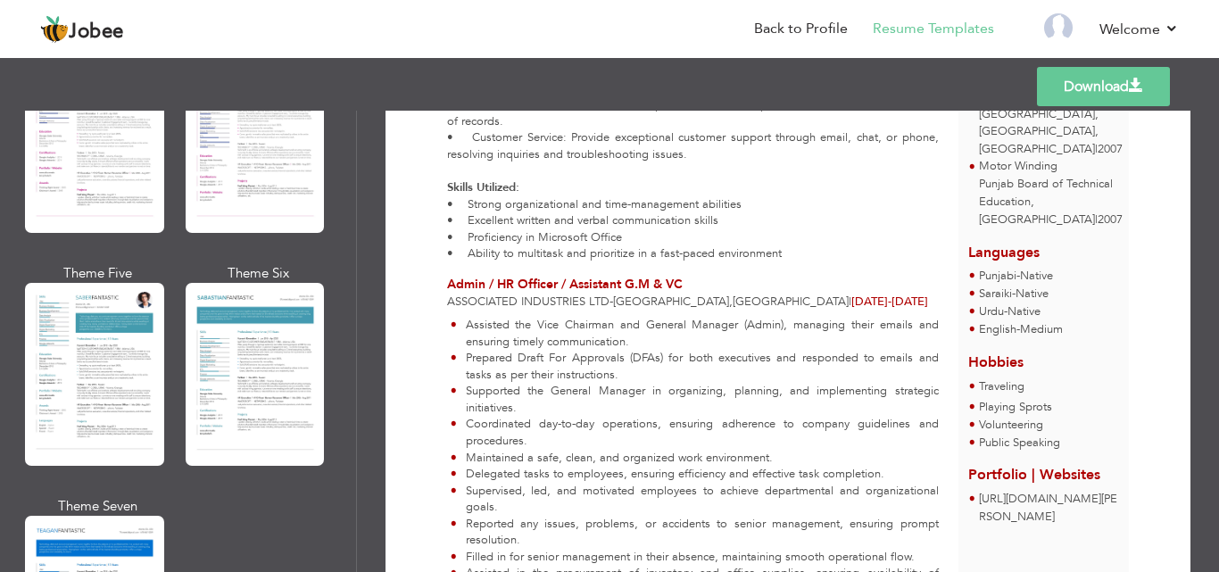
scroll to position [2487, 0]
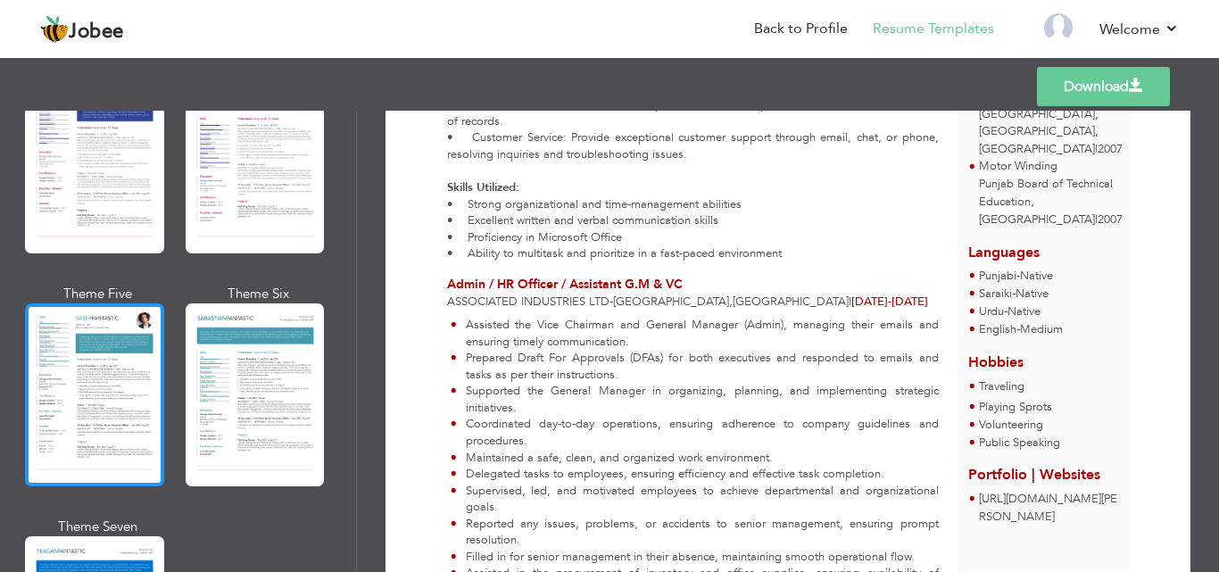
click at [135, 402] on div at bounding box center [94, 394] width 139 height 183
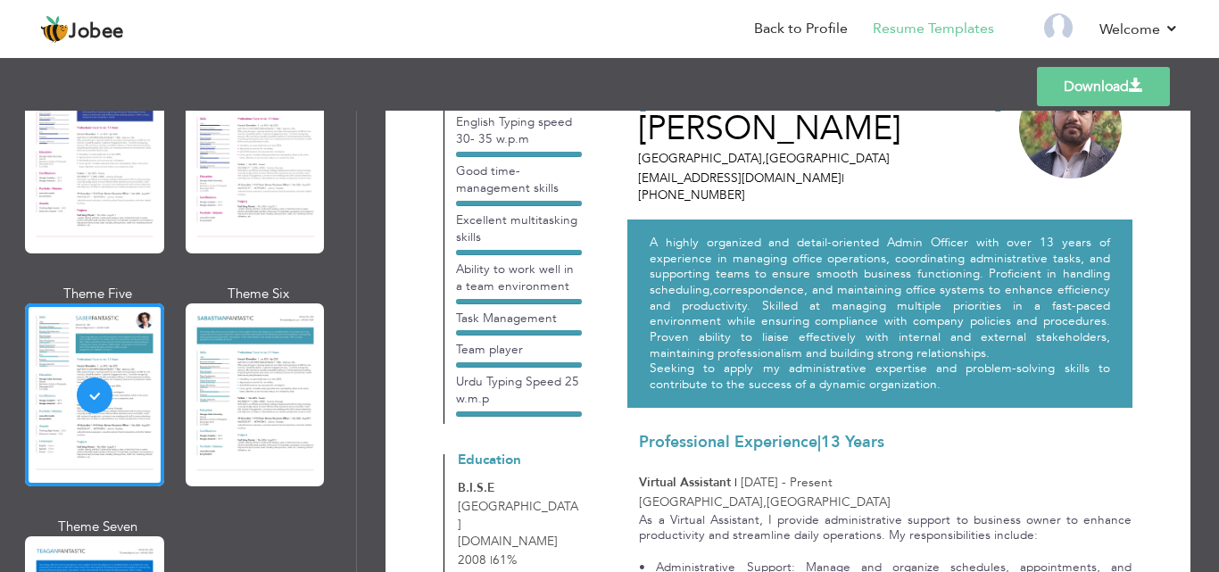
scroll to position [0, 0]
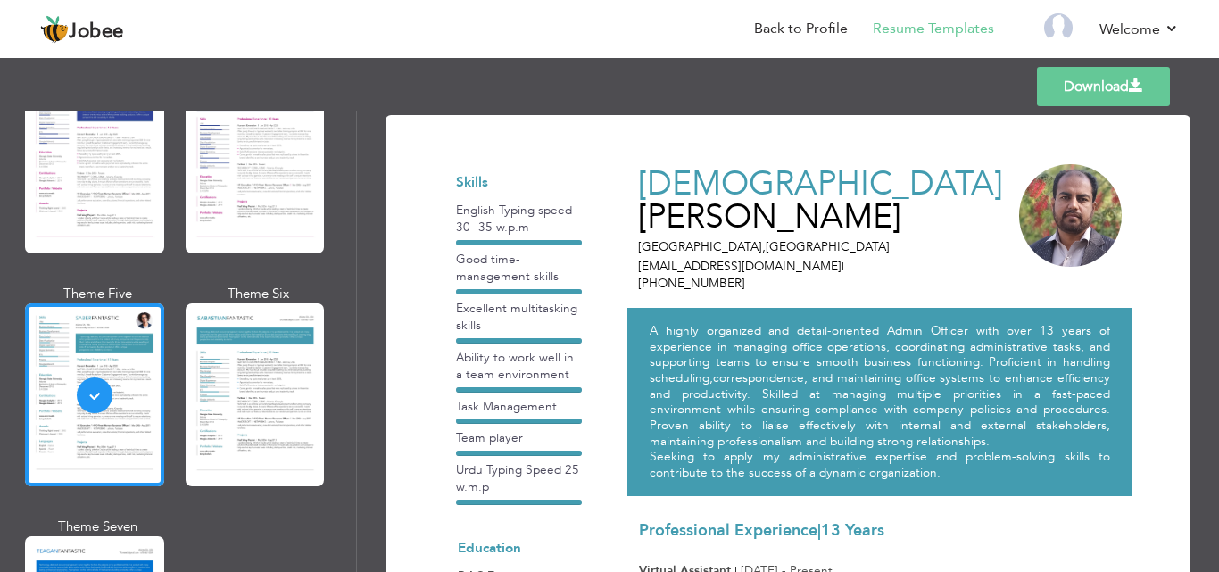
click at [1106, 85] on link "Download" at bounding box center [1103, 86] width 133 height 39
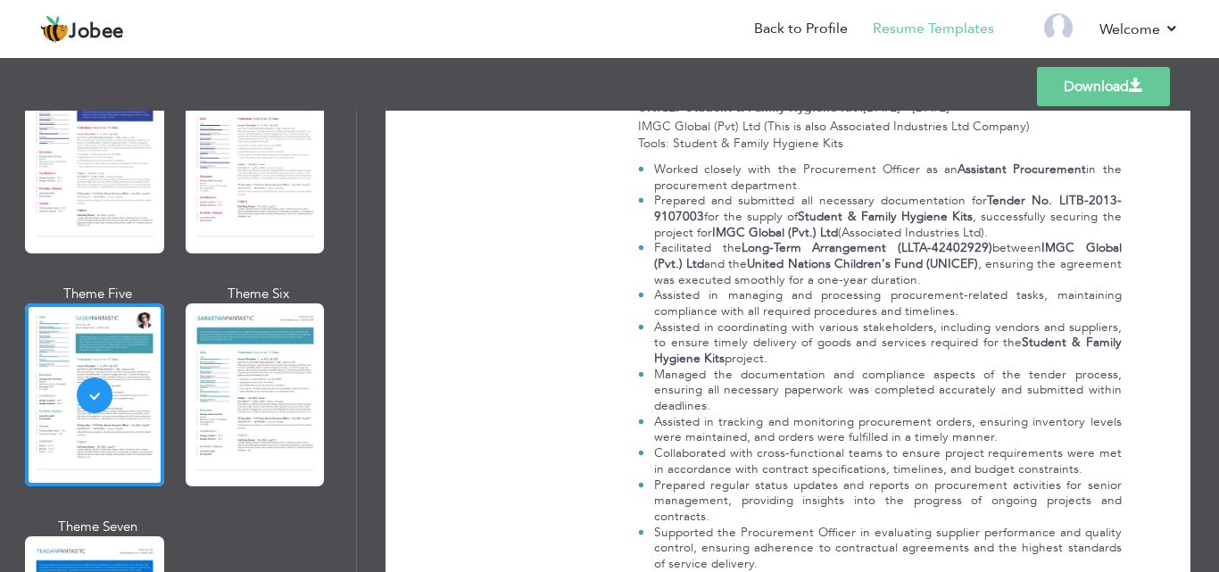
scroll to position [2038, 0]
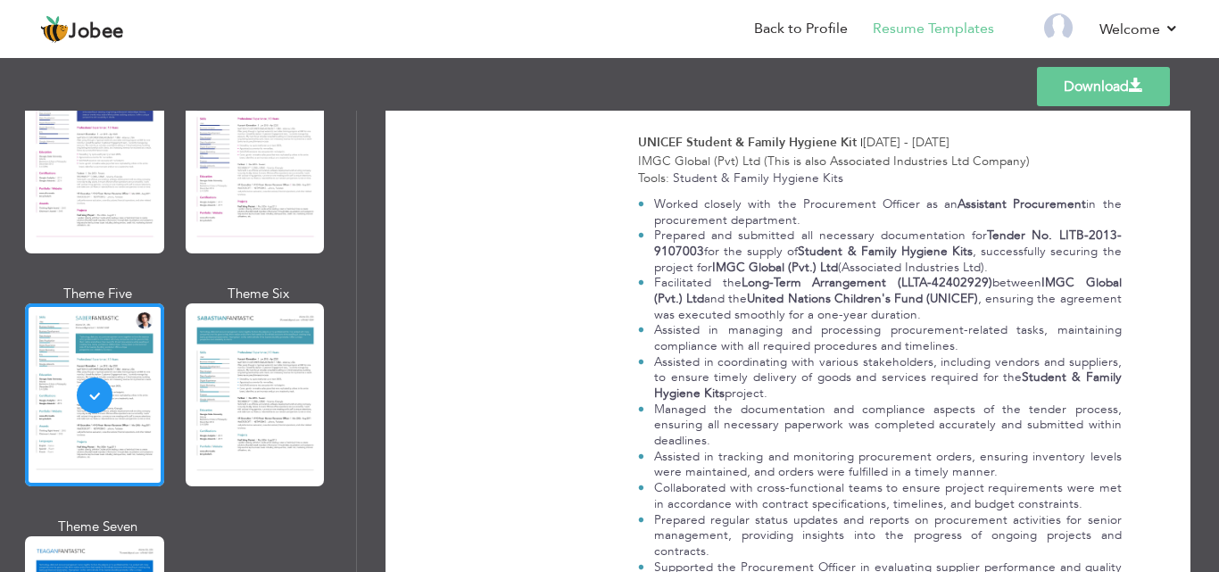
click at [1101, 98] on link "Download" at bounding box center [1103, 86] width 133 height 39
